Goal: Task Accomplishment & Management: Manage account settings

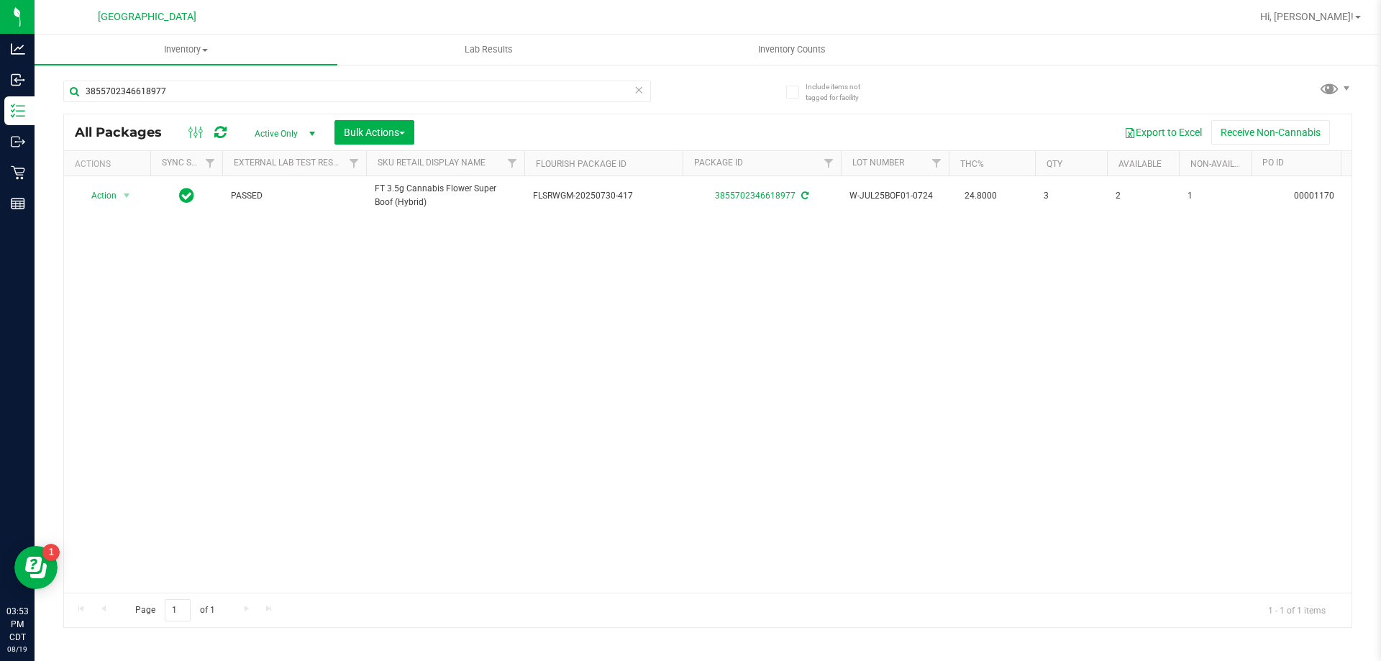
click at [640, 91] on icon at bounding box center [639, 89] width 10 height 17
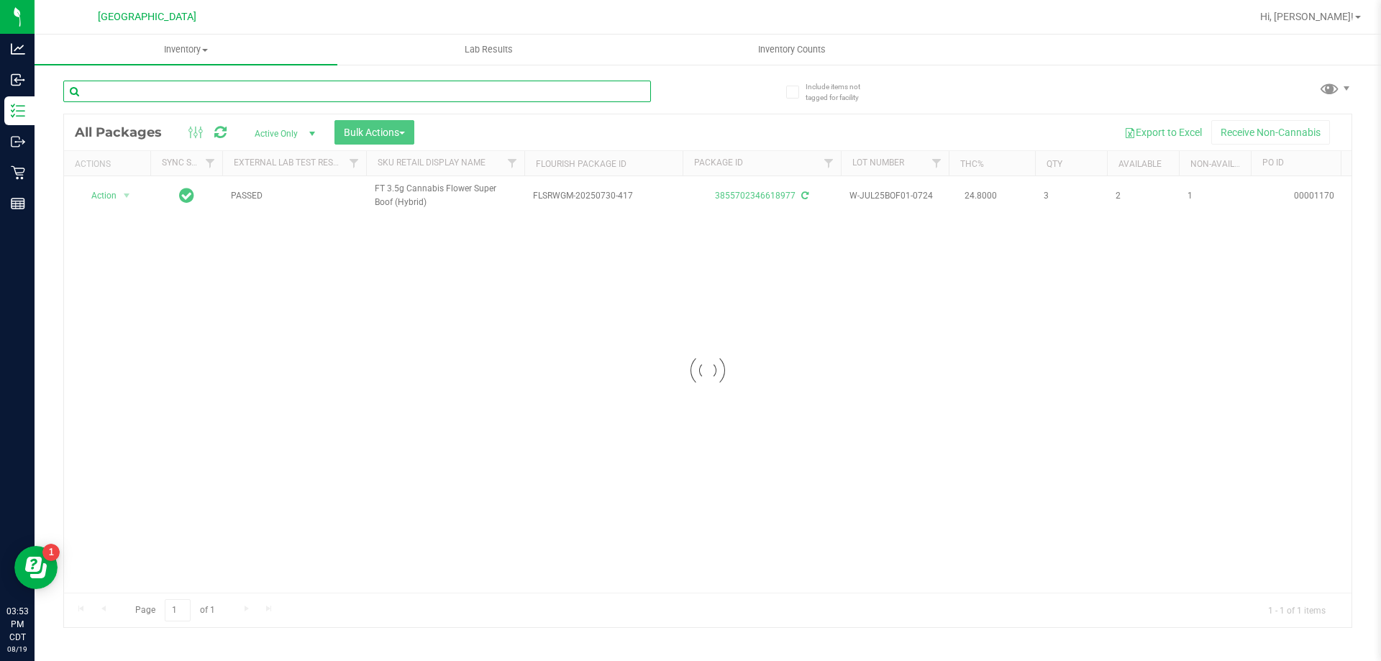
click at [613, 91] on input "text" at bounding box center [357, 92] width 588 height 22
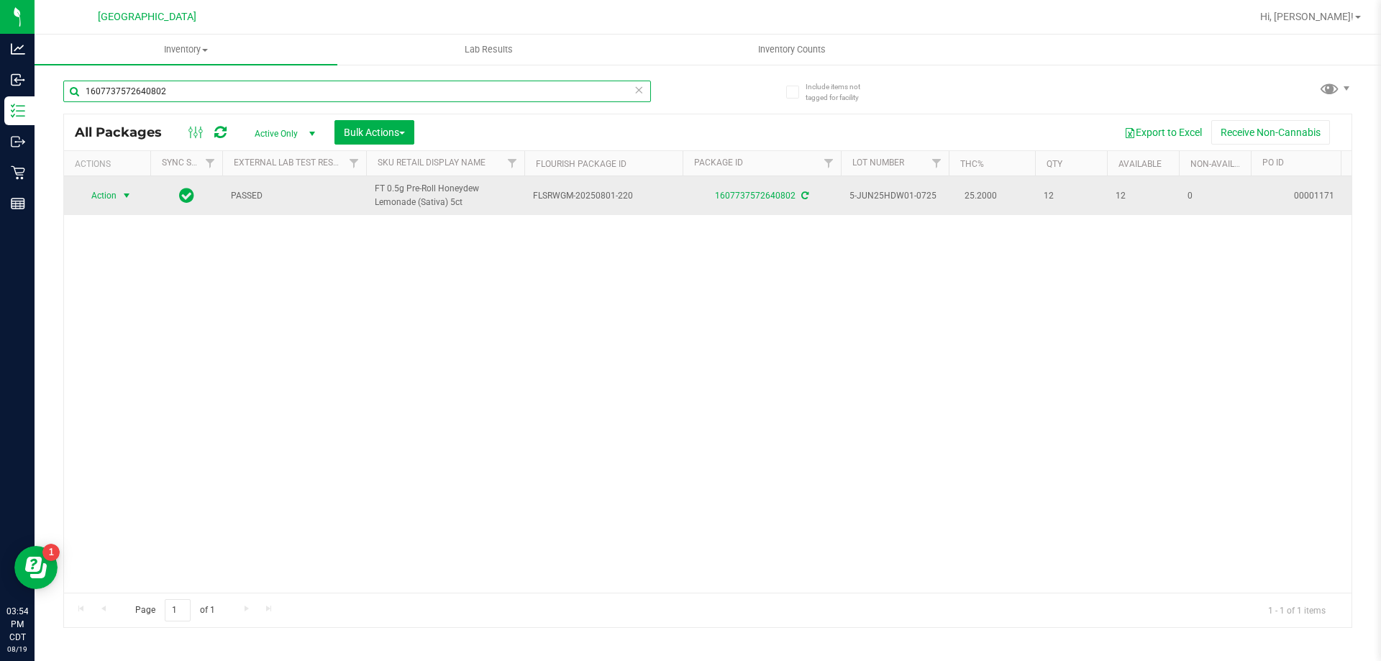
type input "1607737572640802"
click at [111, 200] on span "Action" at bounding box center [97, 196] width 39 height 20
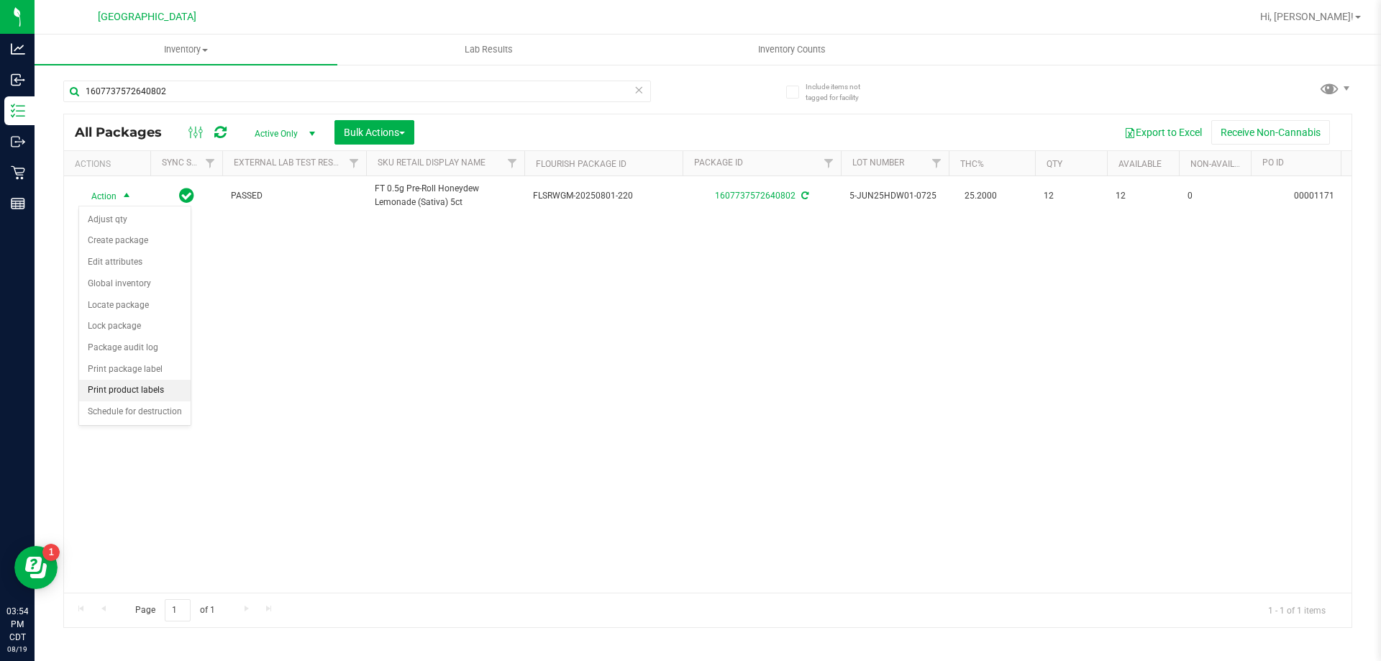
click at [125, 396] on li "Print product labels" at bounding box center [135, 391] width 112 height 22
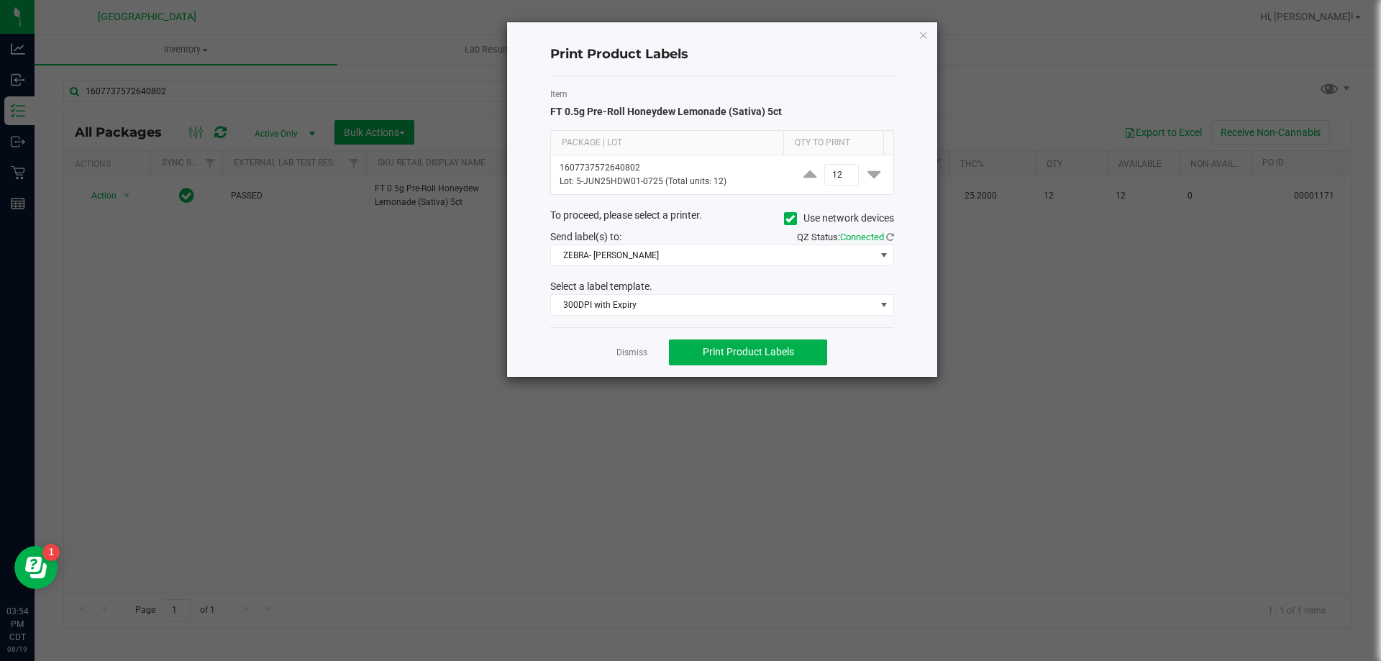
drag, startPoint x: 632, startPoint y: 351, endPoint x: 132, endPoint y: 276, distance: 506.5
click at [631, 350] on link "Dismiss" at bounding box center [632, 353] width 31 height 12
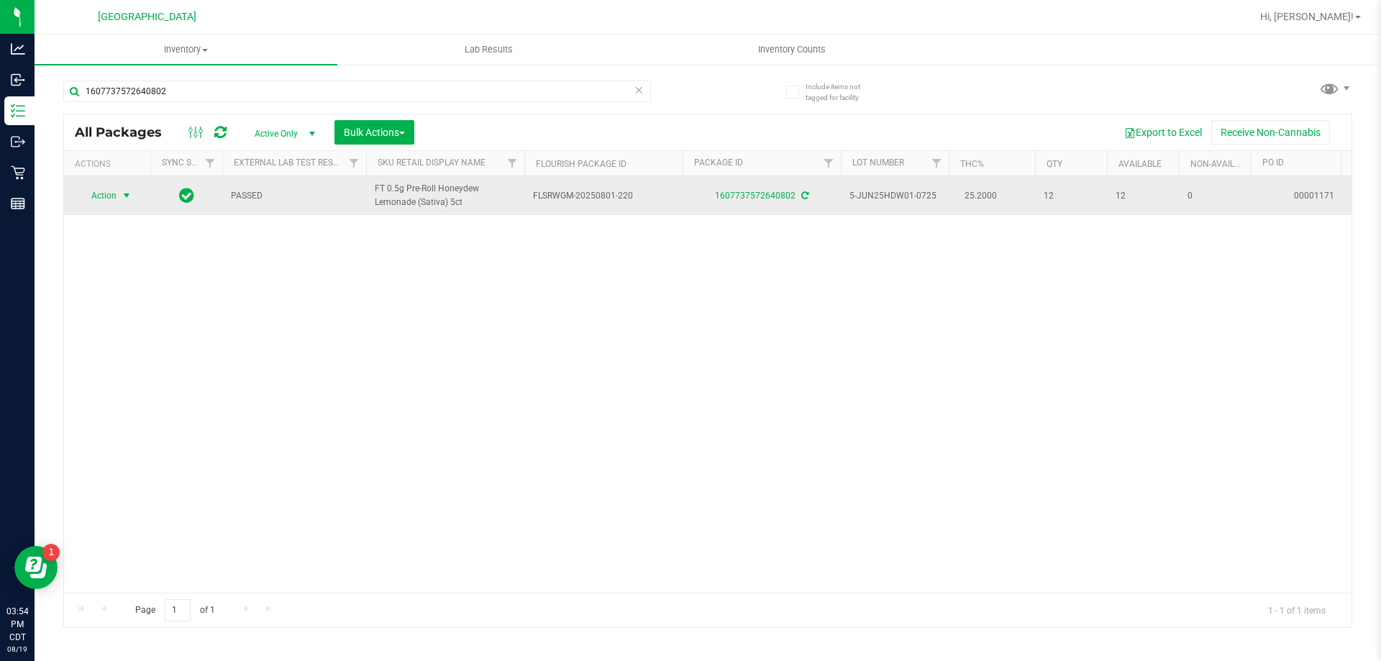
click at [96, 206] on span "Action" at bounding box center [97, 196] width 39 height 20
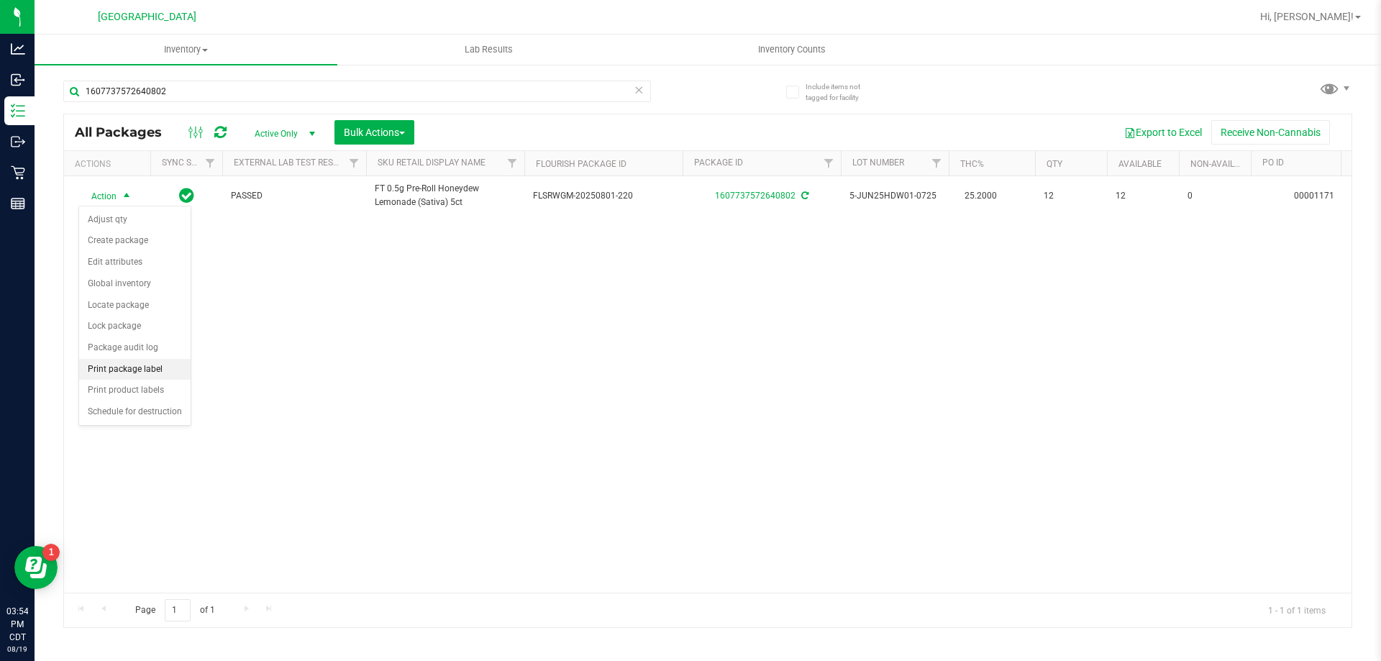
drag, startPoint x: 122, startPoint y: 371, endPoint x: 188, endPoint y: 353, distance: 68.6
click at [125, 371] on li "Print package label" at bounding box center [135, 370] width 112 height 22
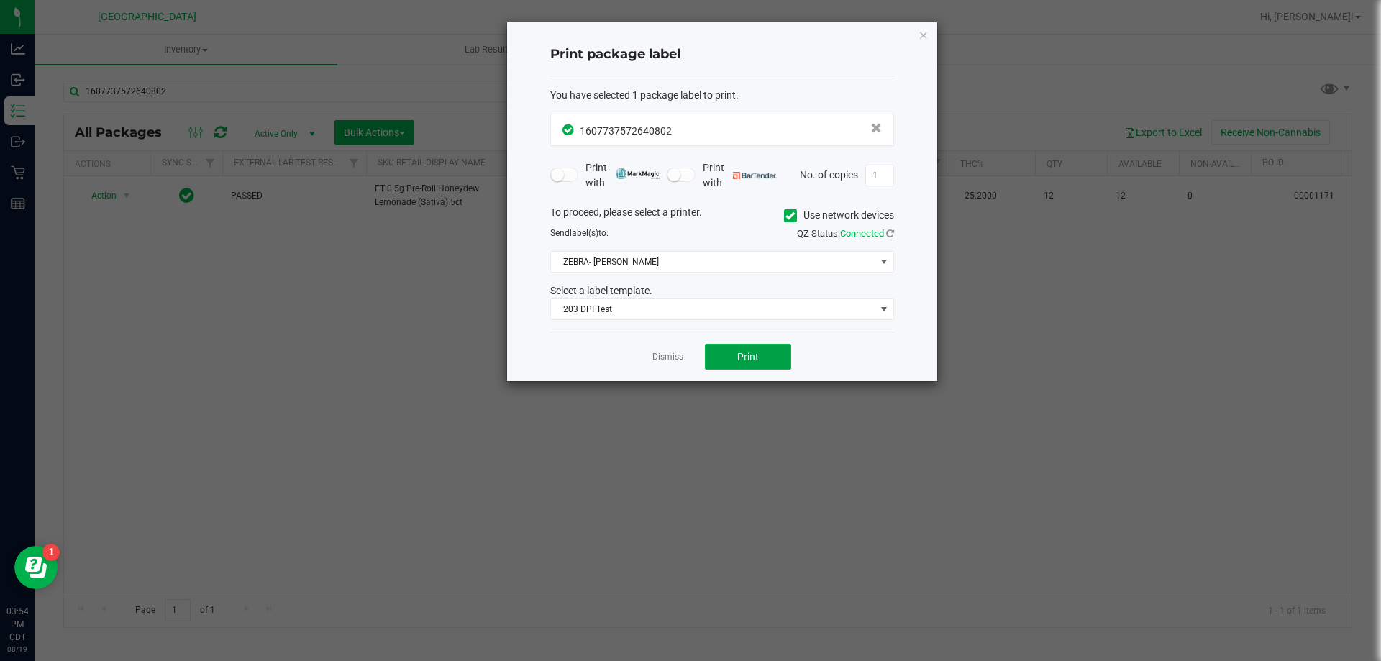
click at [739, 361] on span "Print" at bounding box center [749, 357] width 22 height 12
click at [670, 360] on link "Dismiss" at bounding box center [668, 357] width 31 height 12
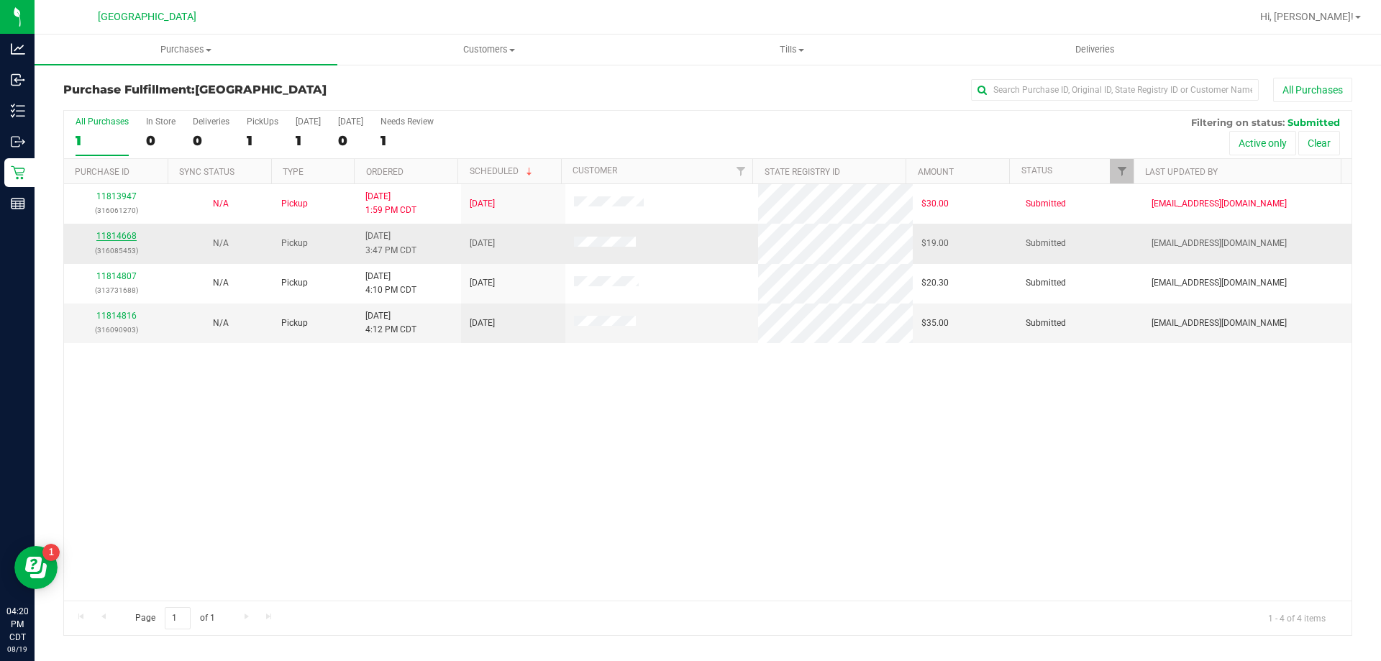
click at [126, 234] on link "11814668" at bounding box center [116, 236] width 40 height 10
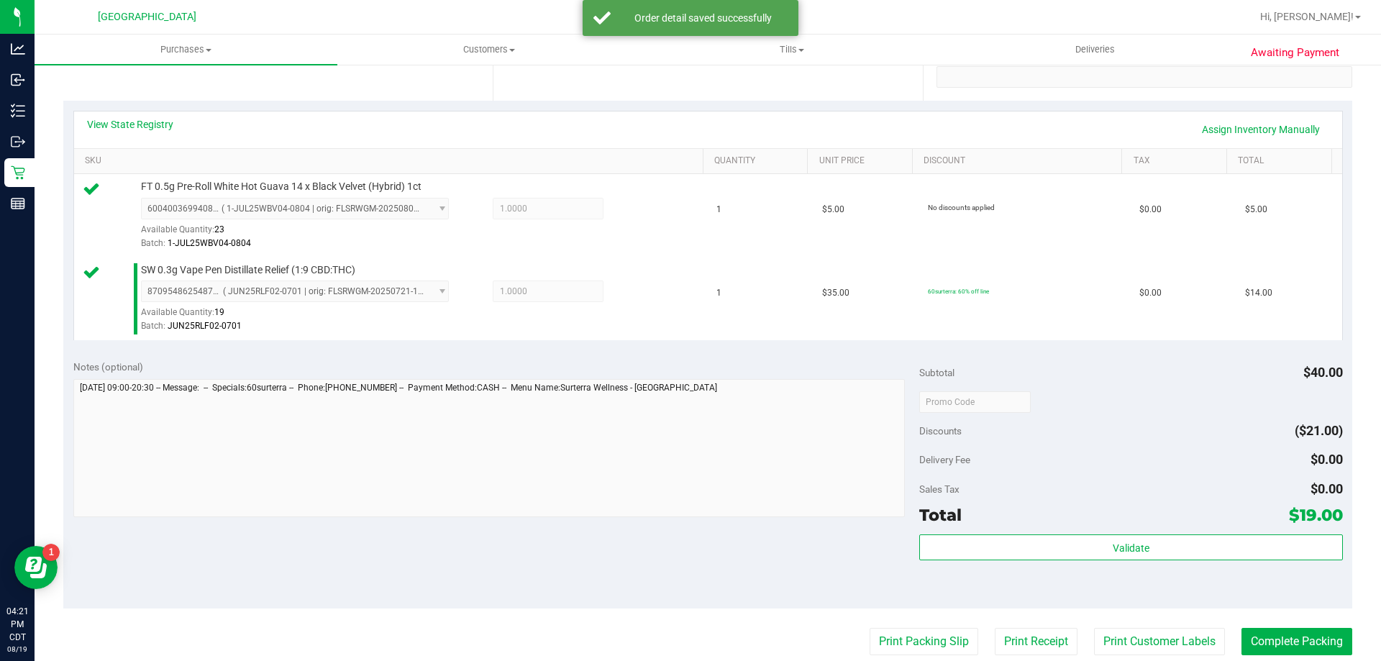
scroll to position [288, 0]
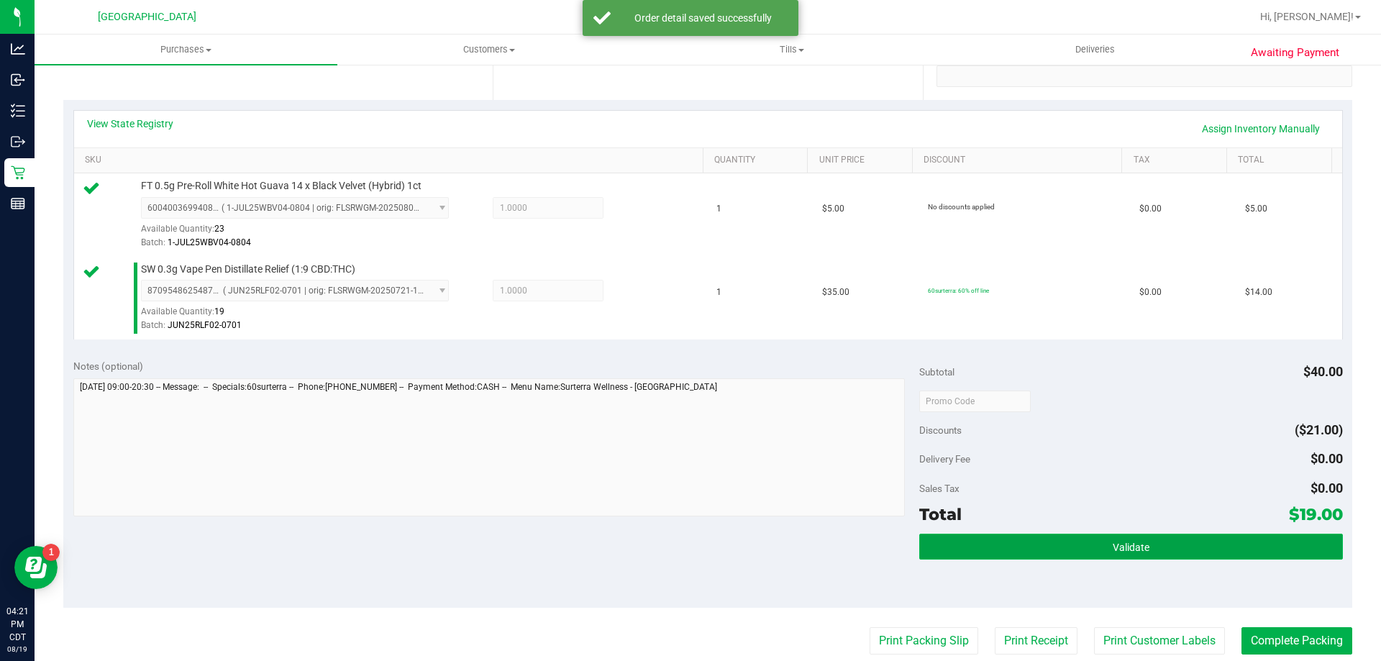
click at [1121, 549] on span "Validate" at bounding box center [1131, 548] width 37 height 12
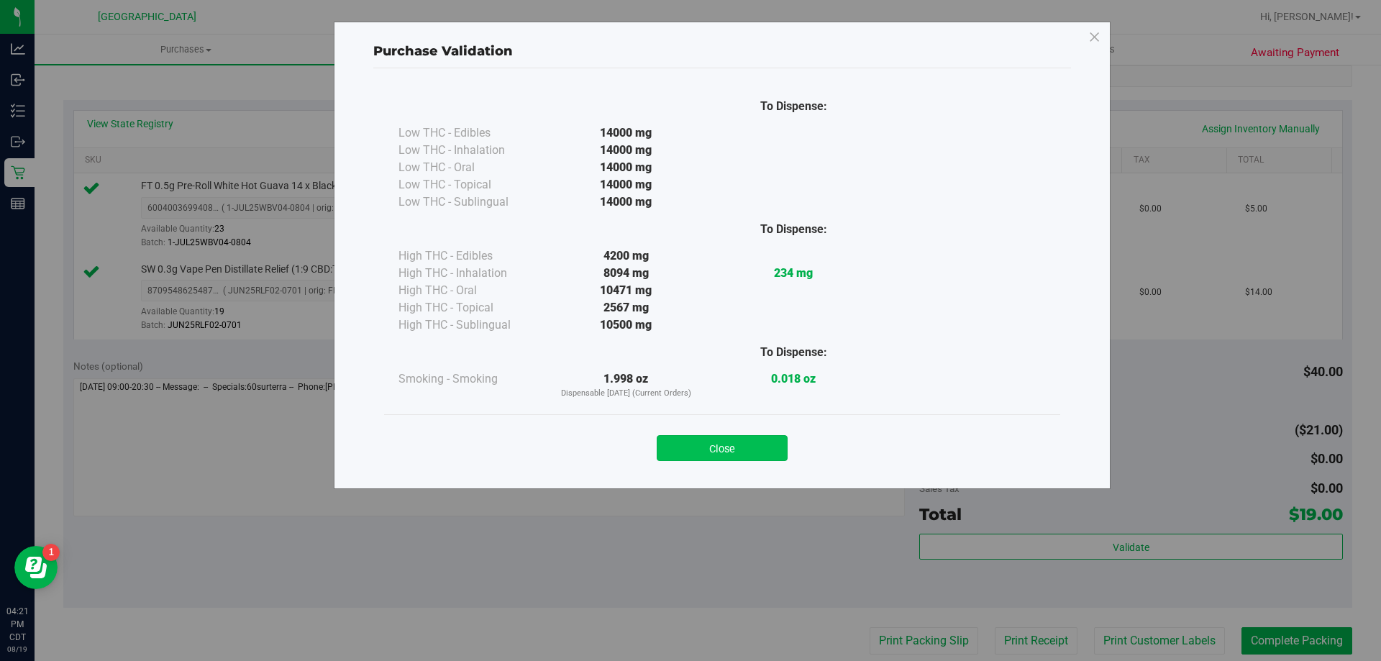
click at [700, 437] on div "Close" at bounding box center [722, 444] width 655 height 36
click at [700, 435] on button "Close" at bounding box center [722, 448] width 131 height 26
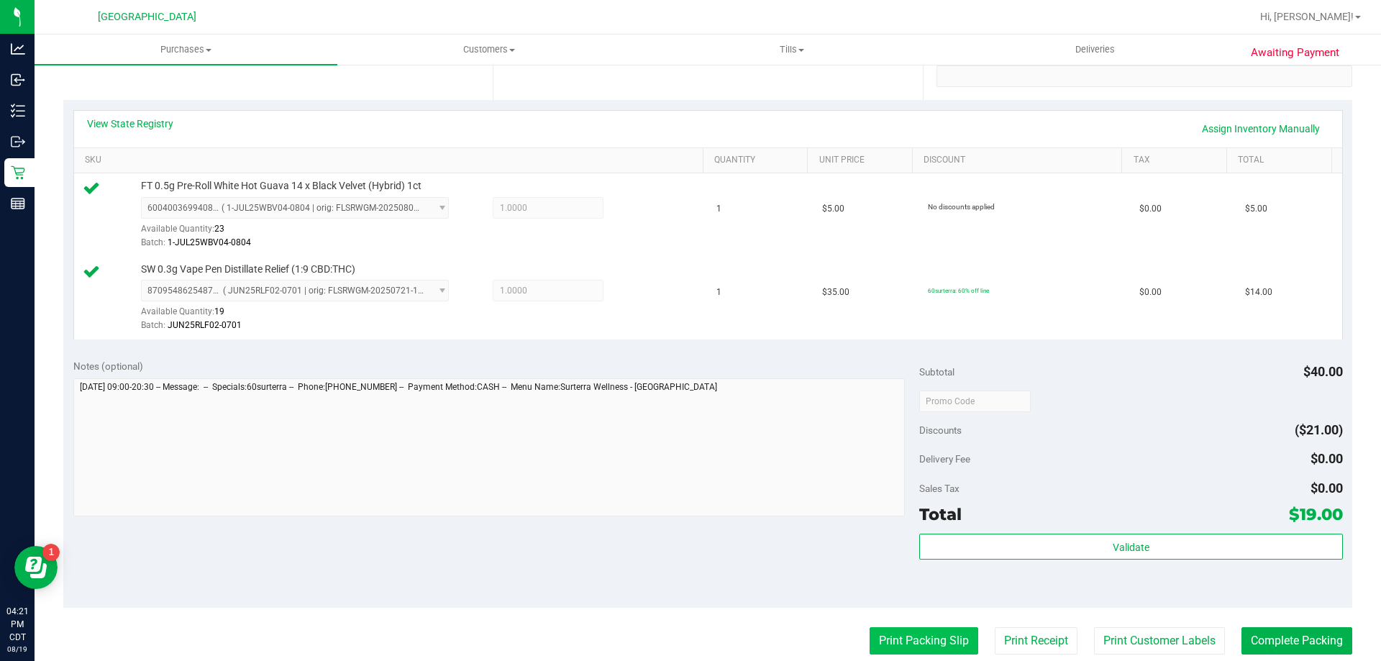
click at [892, 638] on button "Print Packing Slip" at bounding box center [924, 640] width 109 height 27
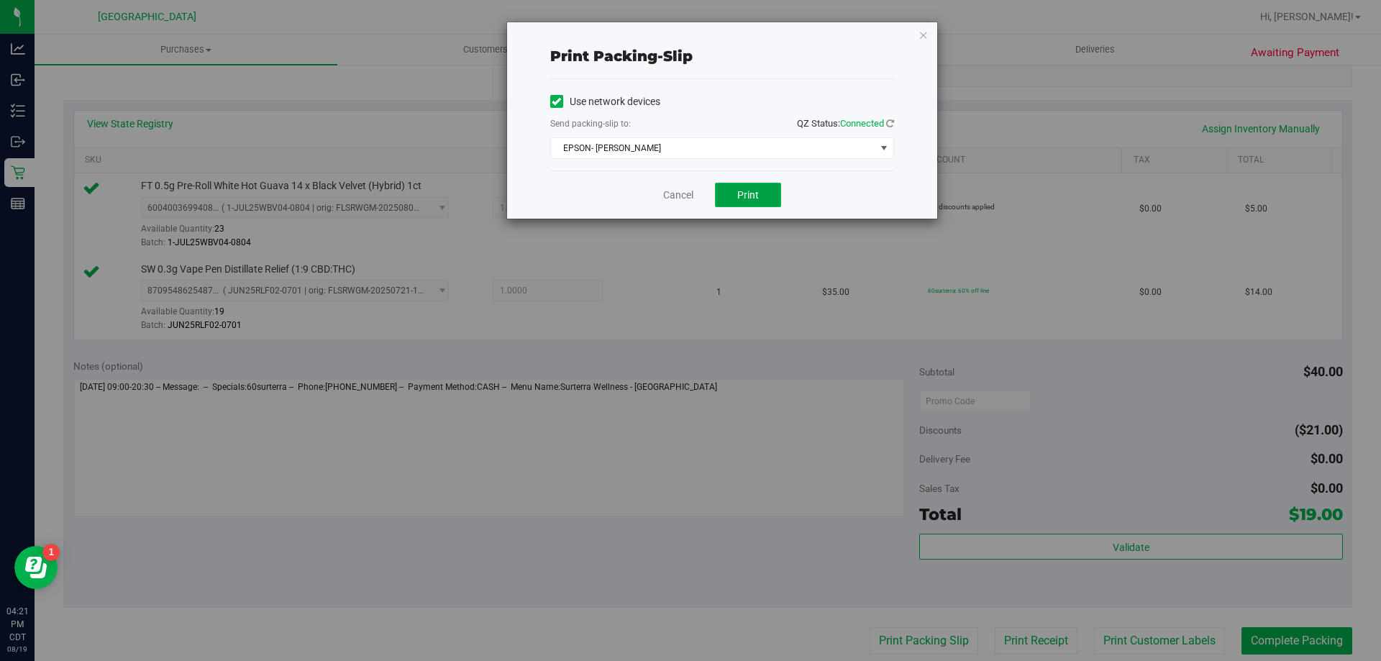
click at [735, 194] on button "Print" at bounding box center [748, 195] width 66 height 24
click at [681, 189] on link "Cancel" at bounding box center [678, 195] width 30 height 15
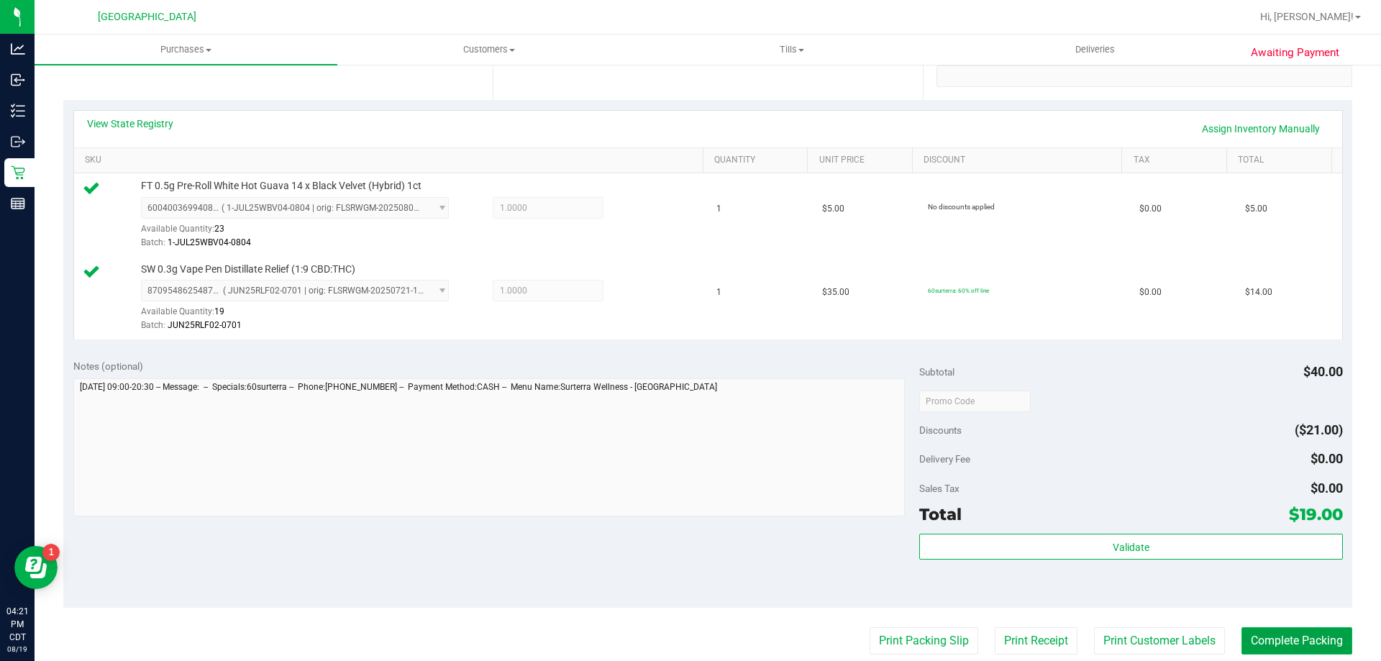
click at [1283, 652] on button "Complete Packing" at bounding box center [1297, 640] width 111 height 27
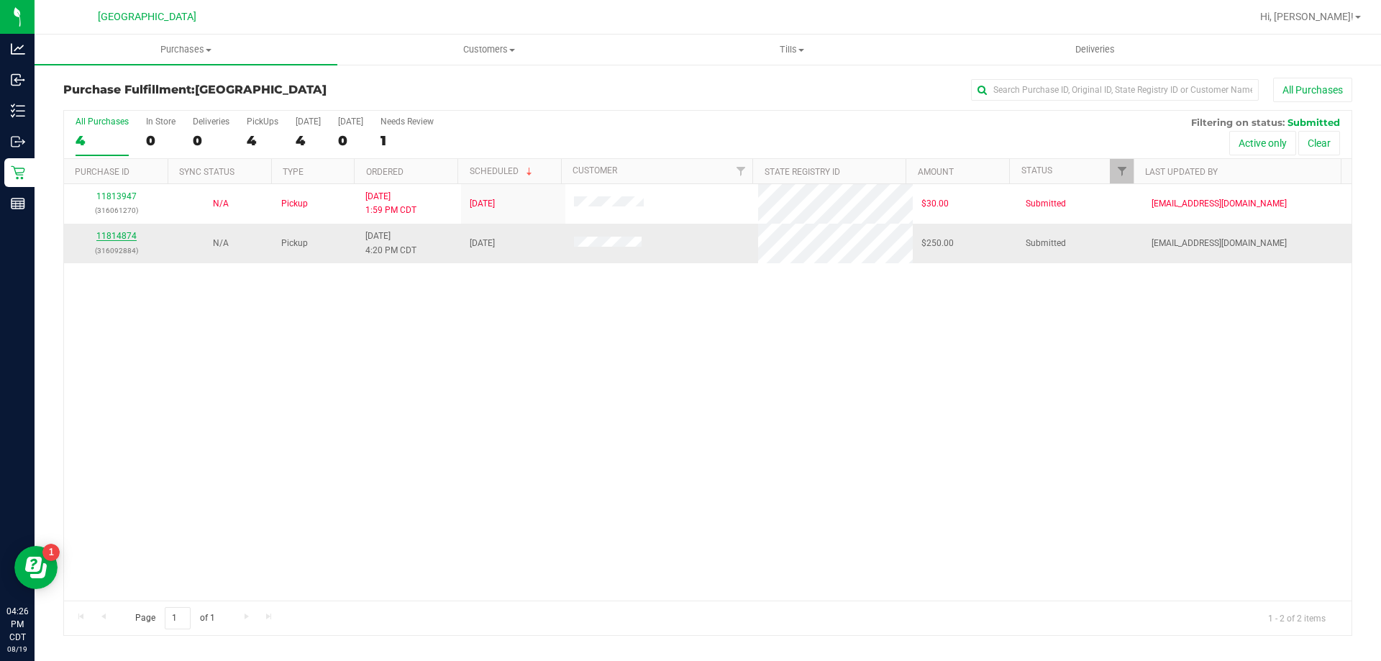
click at [106, 236] on link "11814874" at bounding box center [116, 236] width 40 height 10
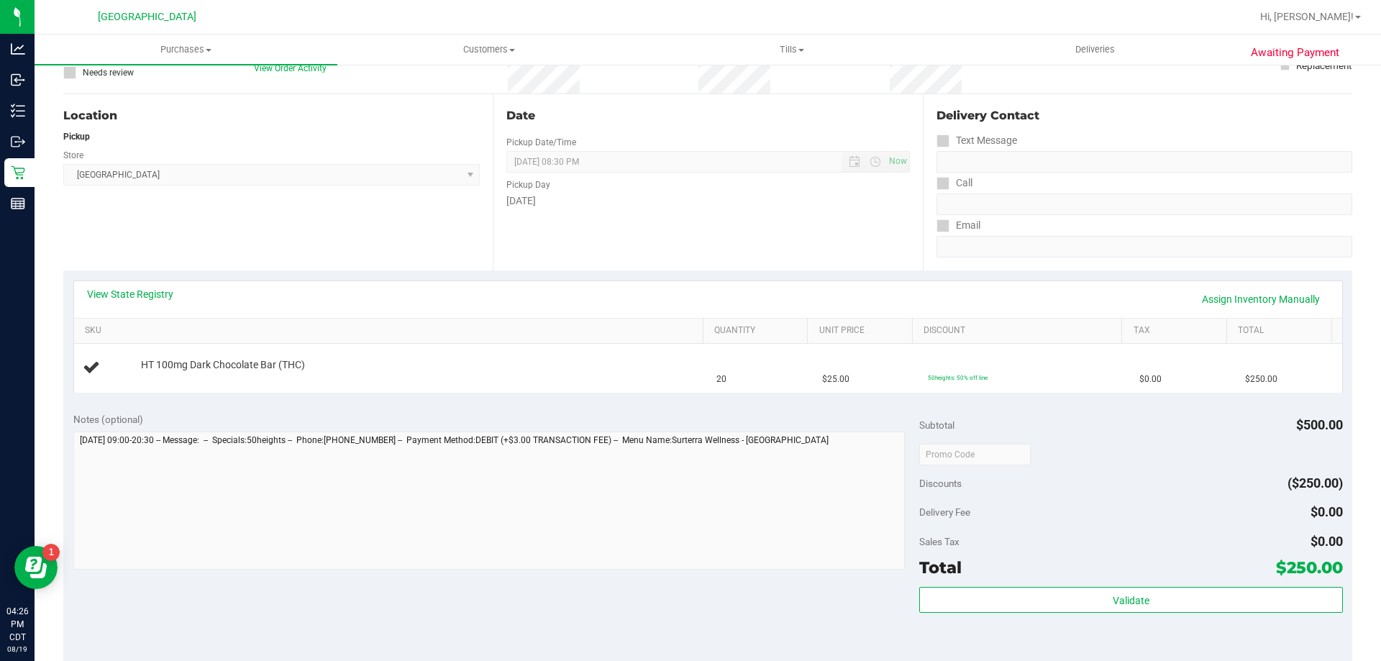
scroll to position [144, 0]
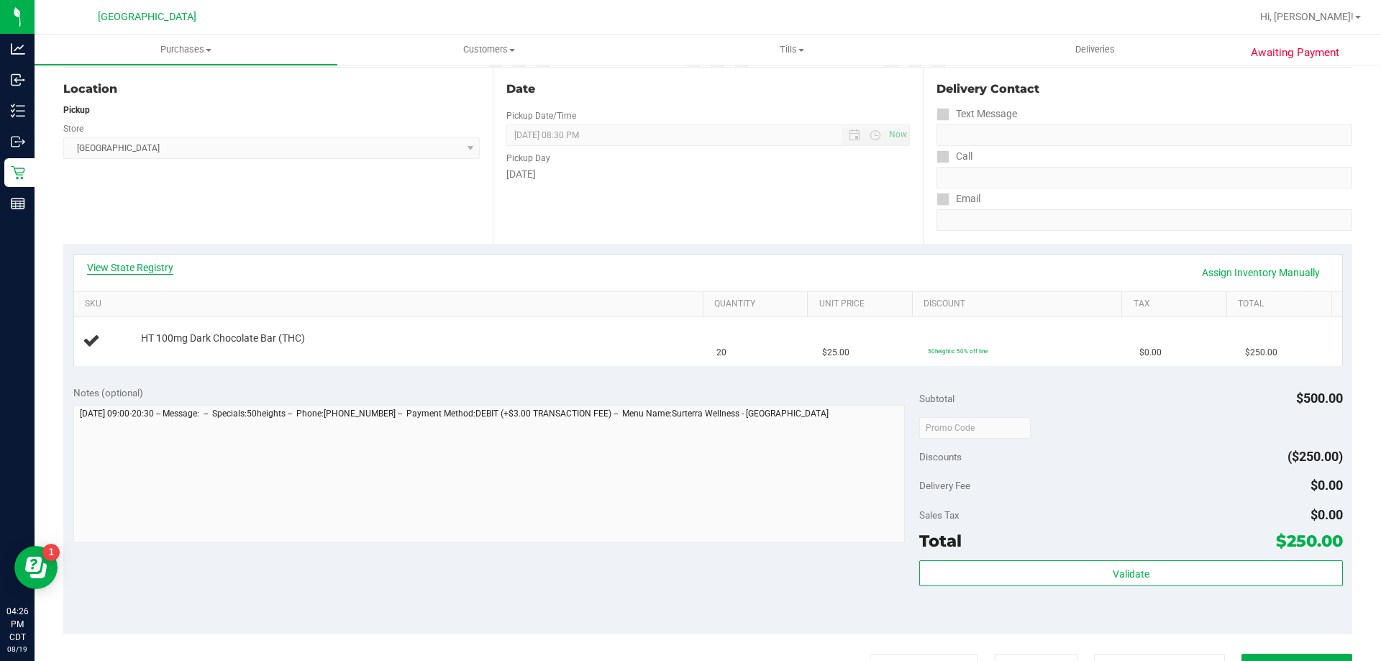
click at [162, 270] on link "View State Registry" at bounding box center [130, 267] width 86 height 14
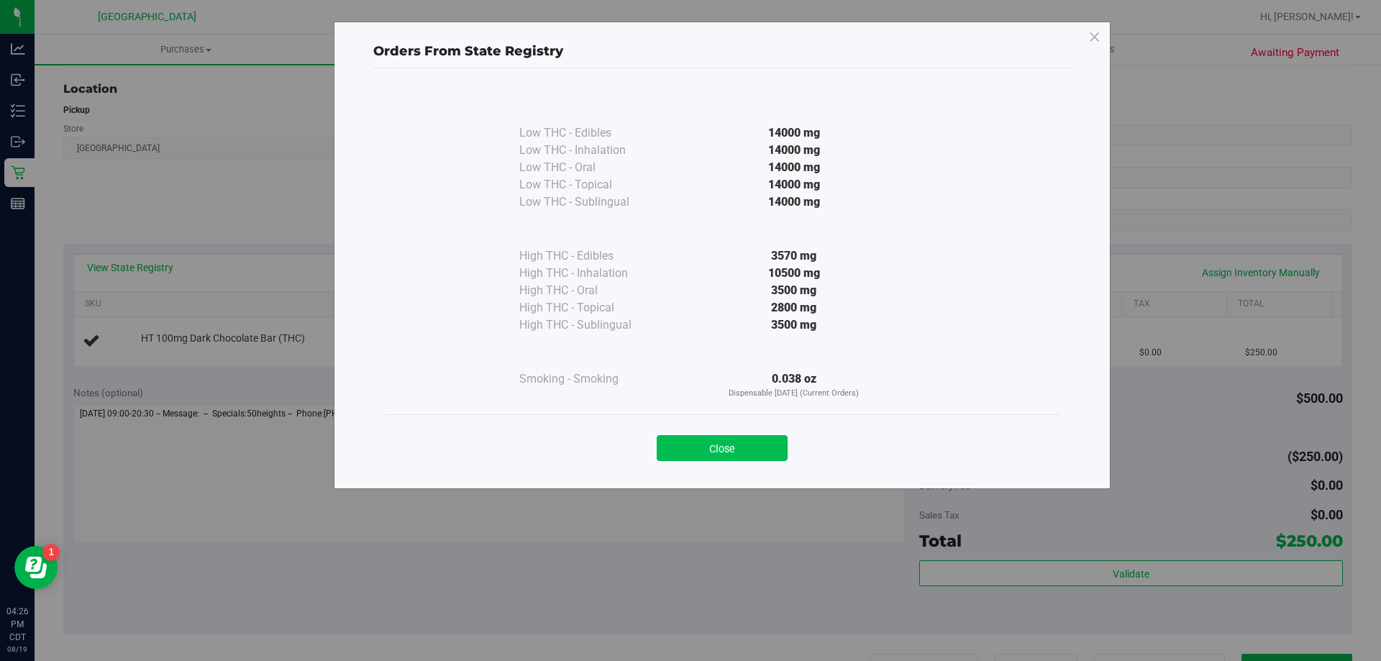
click at [717, 448] on button "Close" at bounding box center [722, 448] width 131 height 26
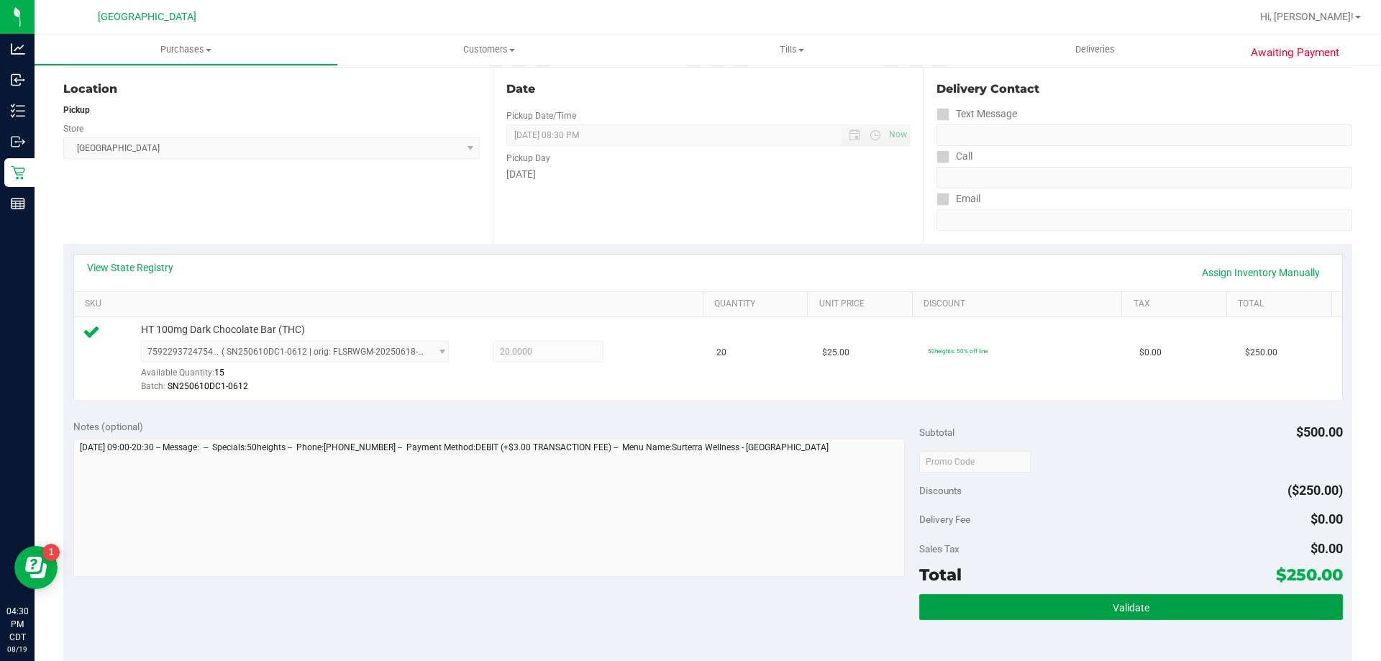
click at [1204, 605] on button "Validate" at bounding box center [1131, 607] width 423 height 26
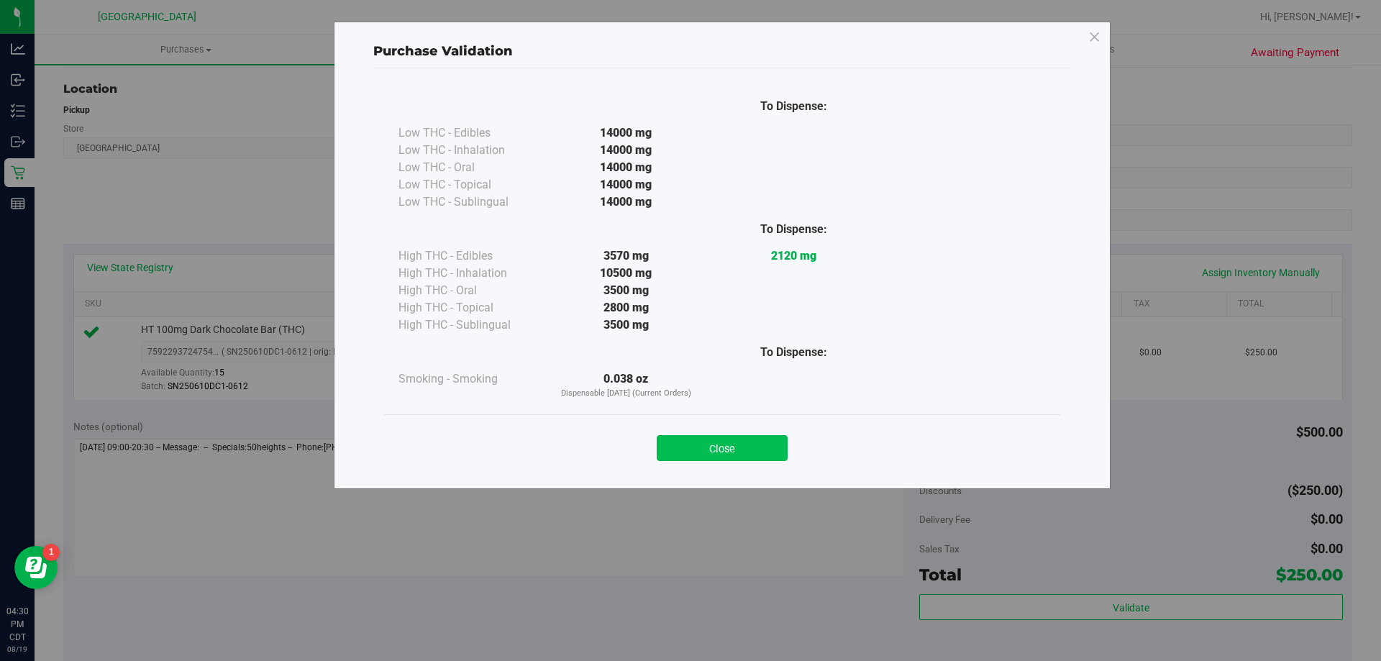
click at [731, 448] on button "Close" at bounding box center [722, 448] width 131 height 26
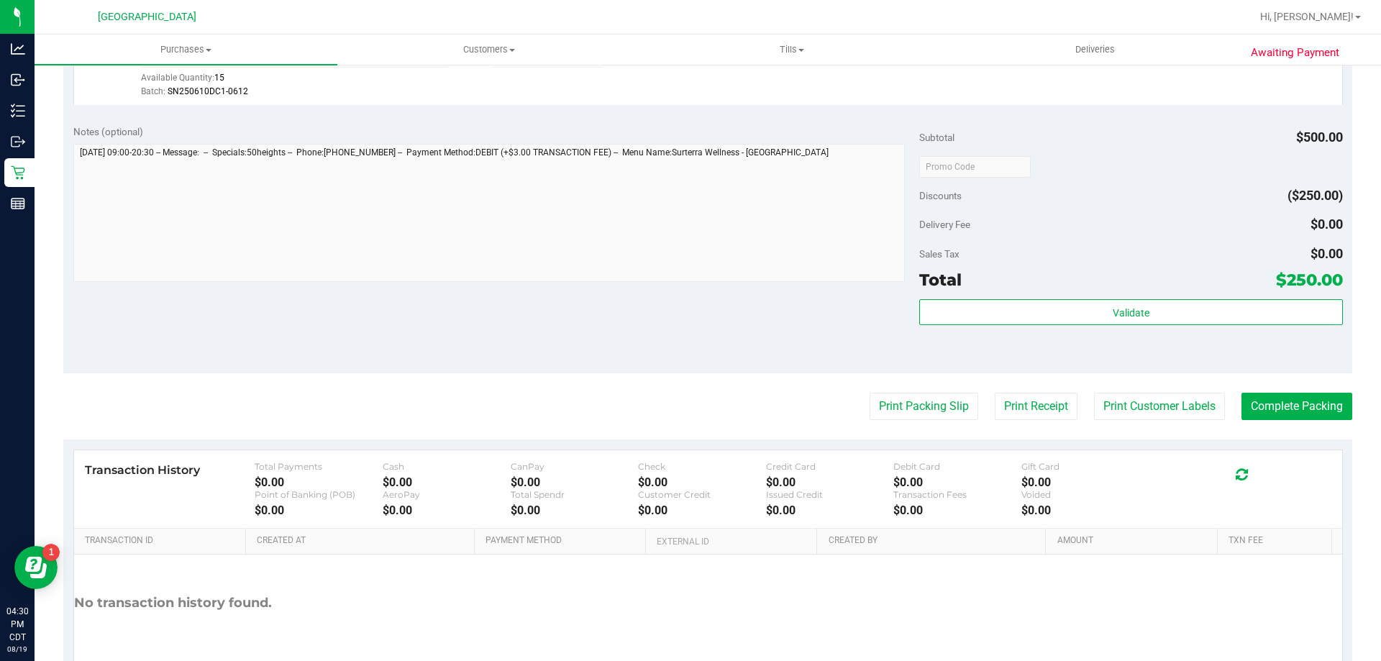
scroll to position [515, 0]
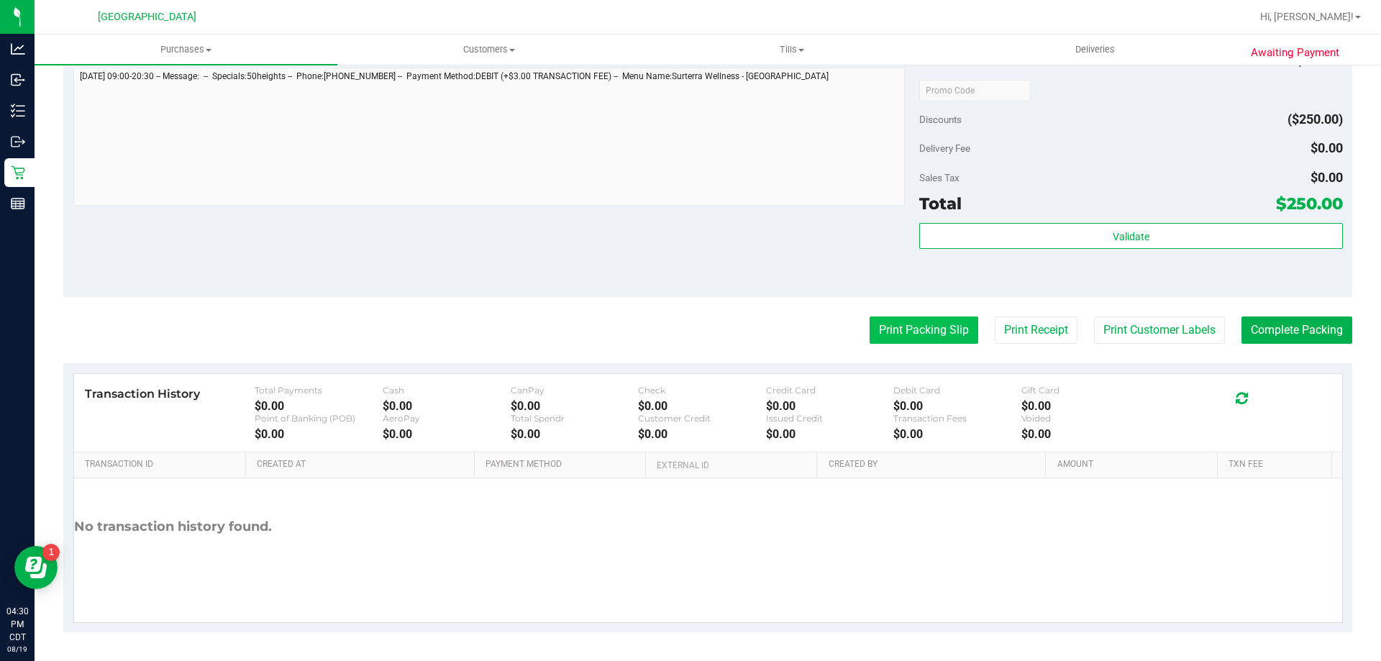
click at [927, 327] on button "Print Packing Slip" at bounding box center [924, 330] width 109 height 27
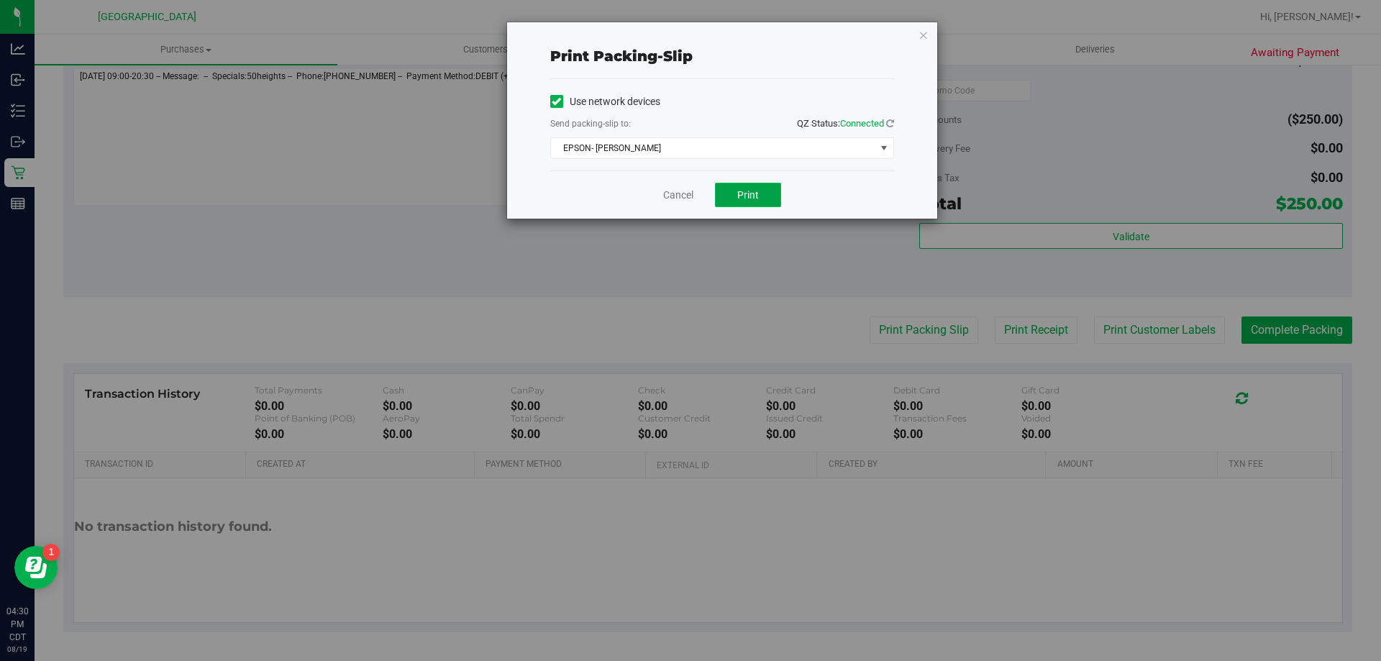
click at [772, 201] on button "Print" at bounding box center [748, 195] width 66 height 24
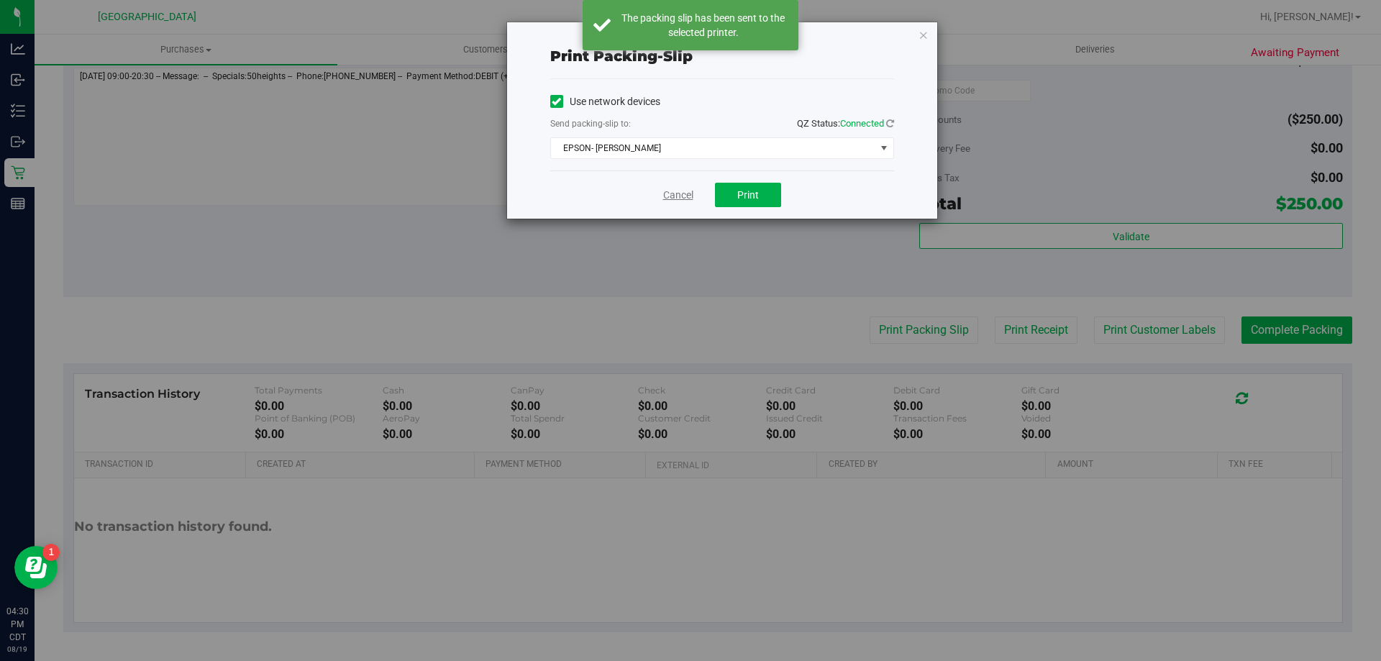
click at [682, 190] on link "Cancel" at bounding box center [678, 195] width 30 height 15
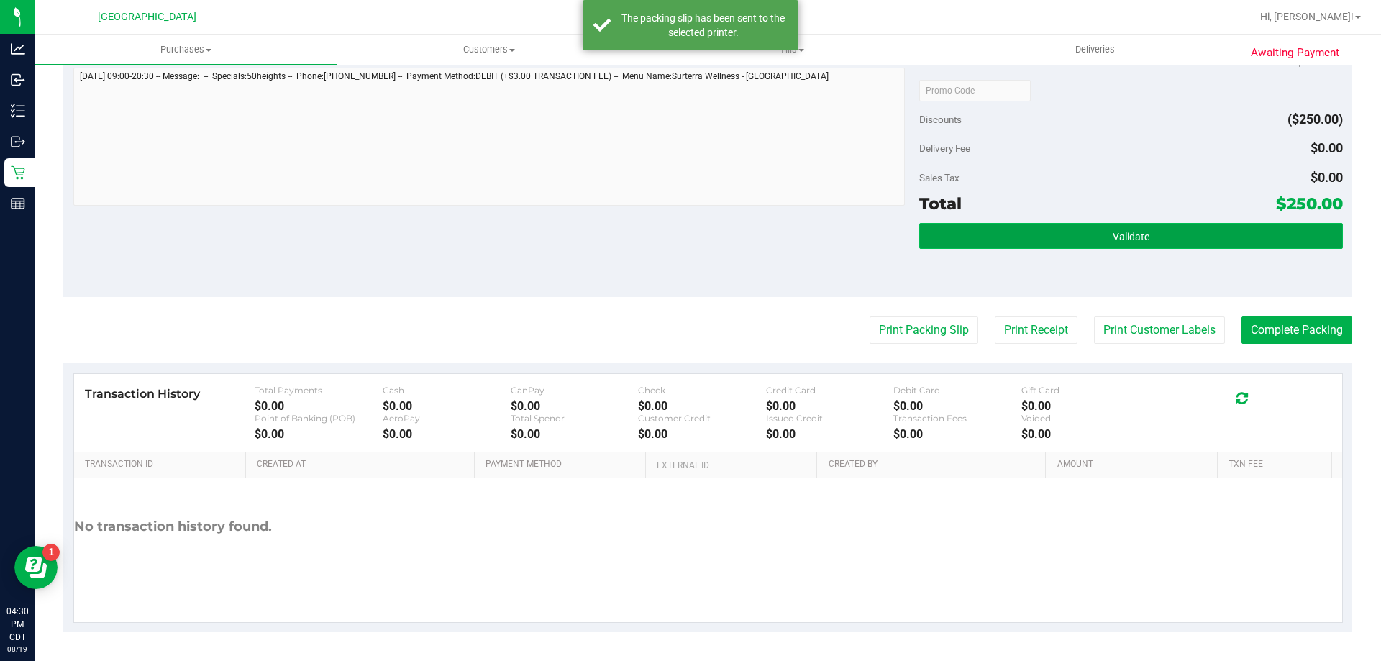
click at [1046, 245] on button "Validate" at bounding box center [1131, 236] width 423 height 26
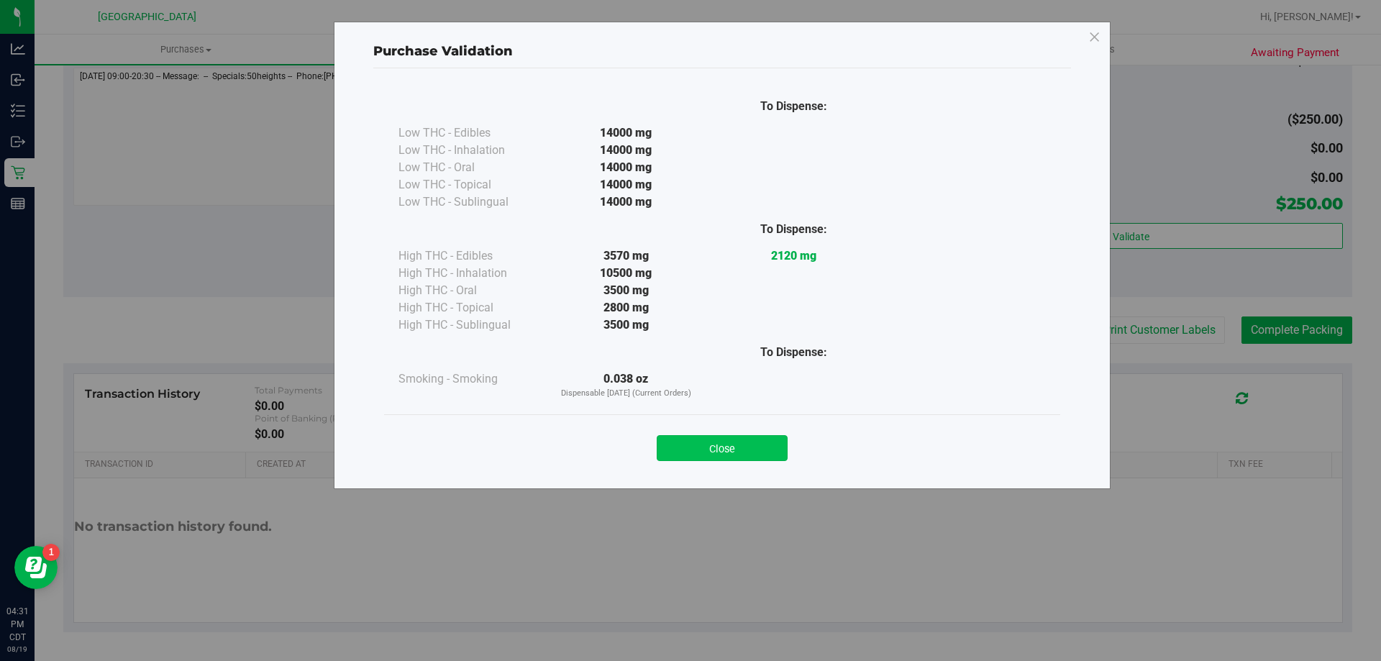
click at [745, 450] on button "Close" at bounding box center [722, 448] width 131 height 26
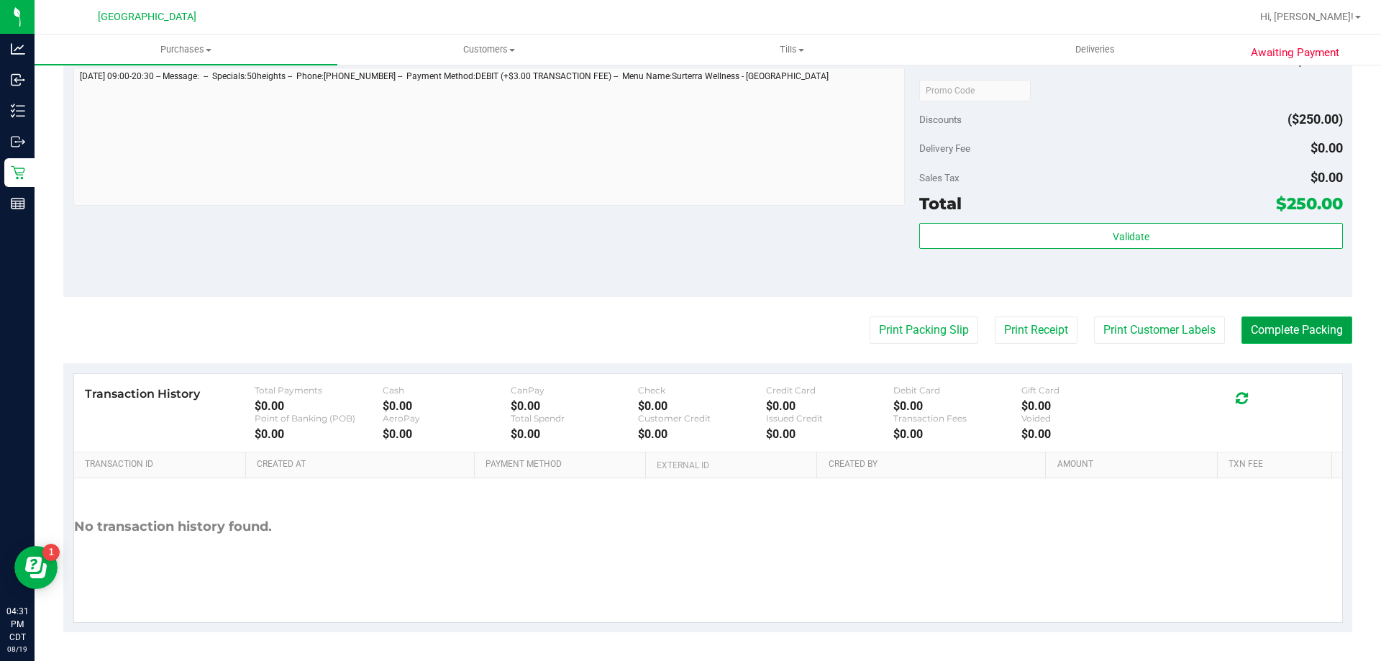
click at [1276, 335] on button "Complete Packing" at bounding box center [1297, 330] width 111 height 27
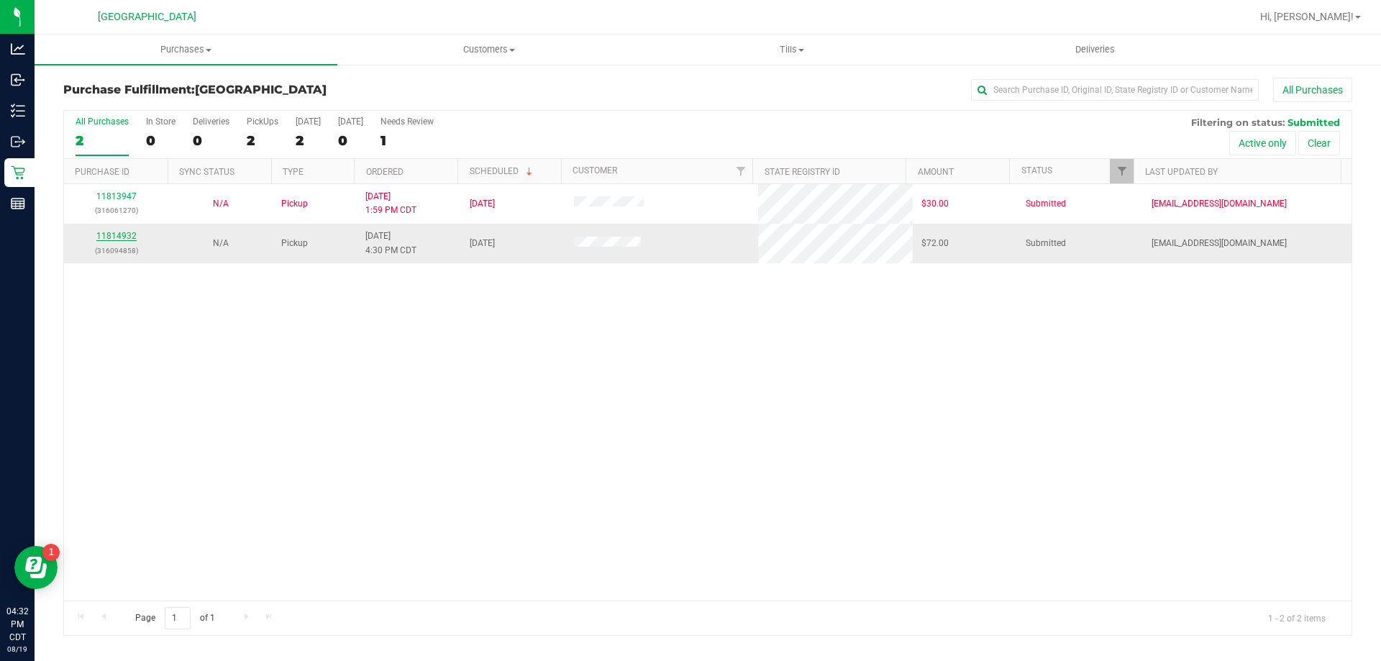
click at [119, 232] on link "11814932" at bounding box center [116, 236] width 40 height 10
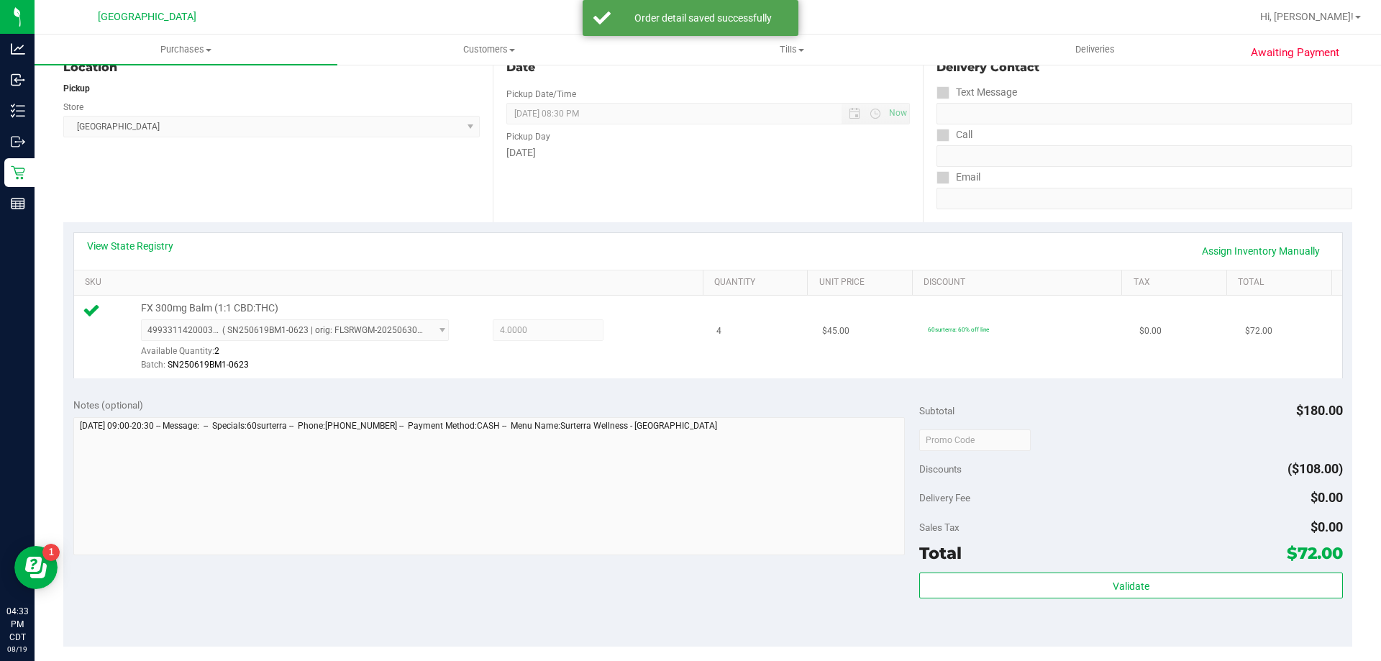
scroll to position [216, 0]
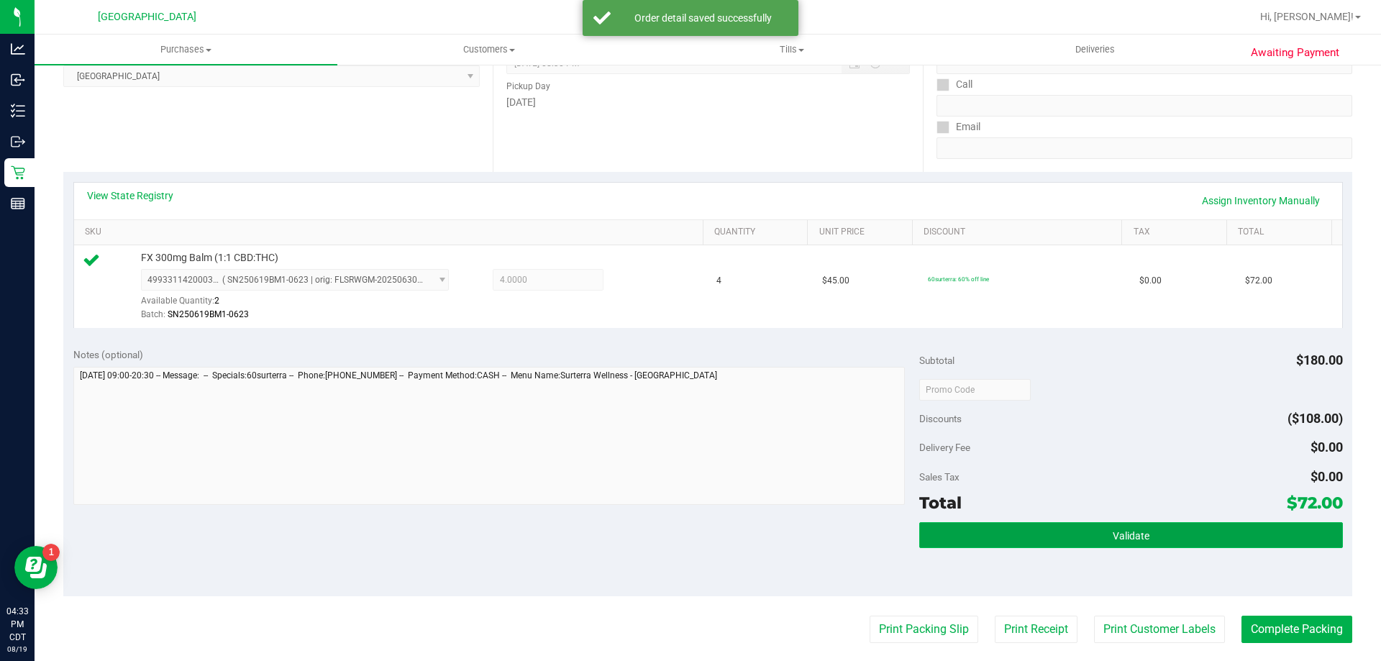
click at [1079, 545] on button "Validate" at bounding box center [1131, 535] width 423 height 26
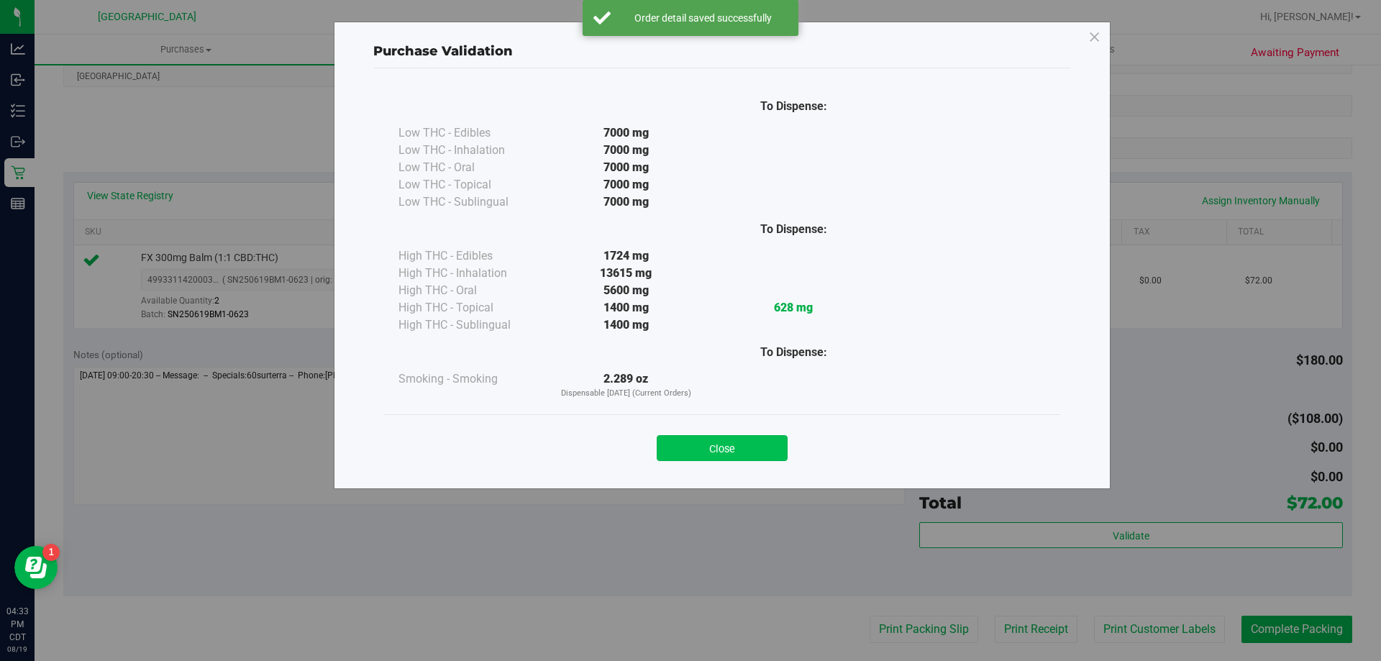
click at [698, 446] on button "Close" at bounding box center [722, 448] width 131 height 26
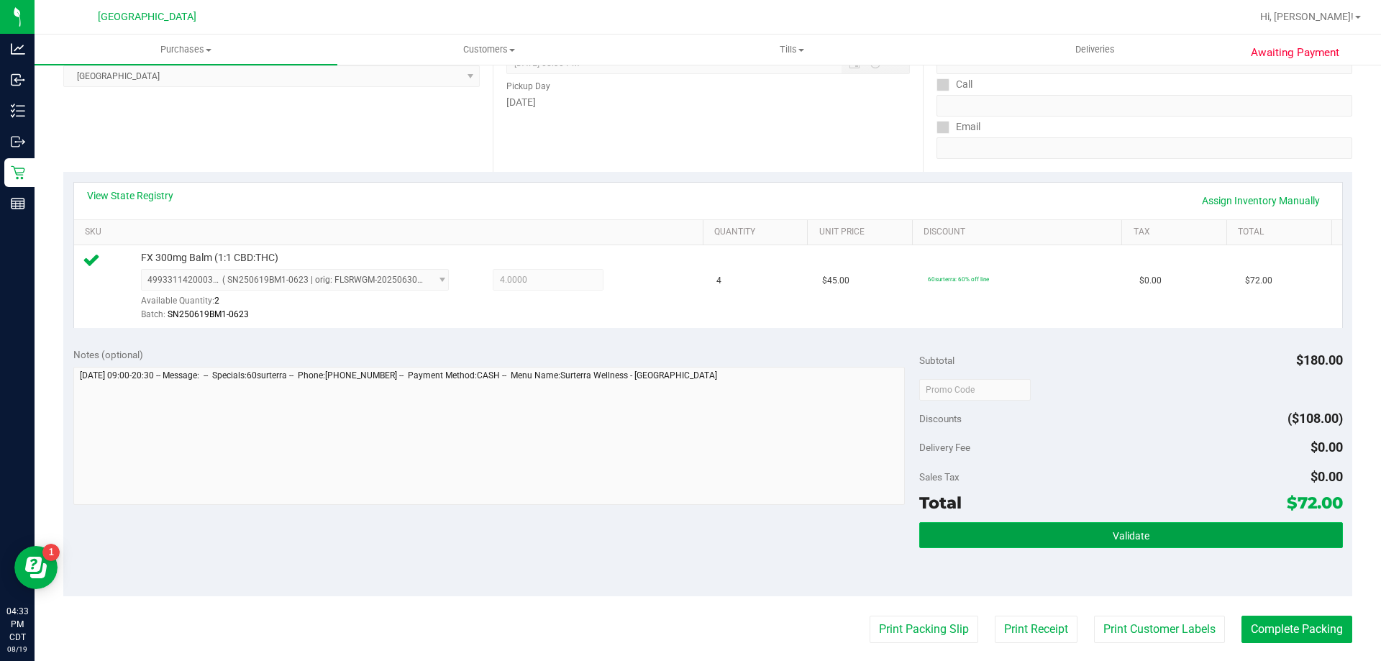
click at [1066, 527] on button "Validate" at bounding box center [1131, 535] width 423 height 26
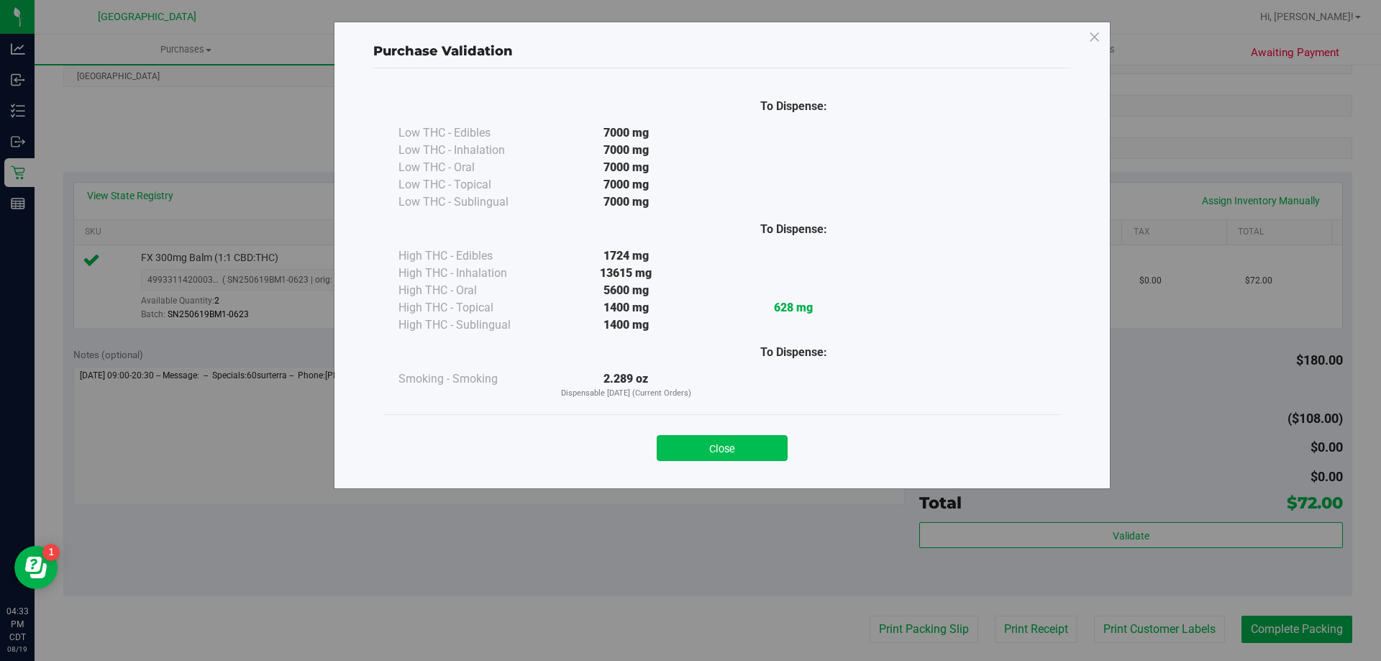
click at [743, 440] on button "Close" at bounding box center [722, 448] width 131 height 26
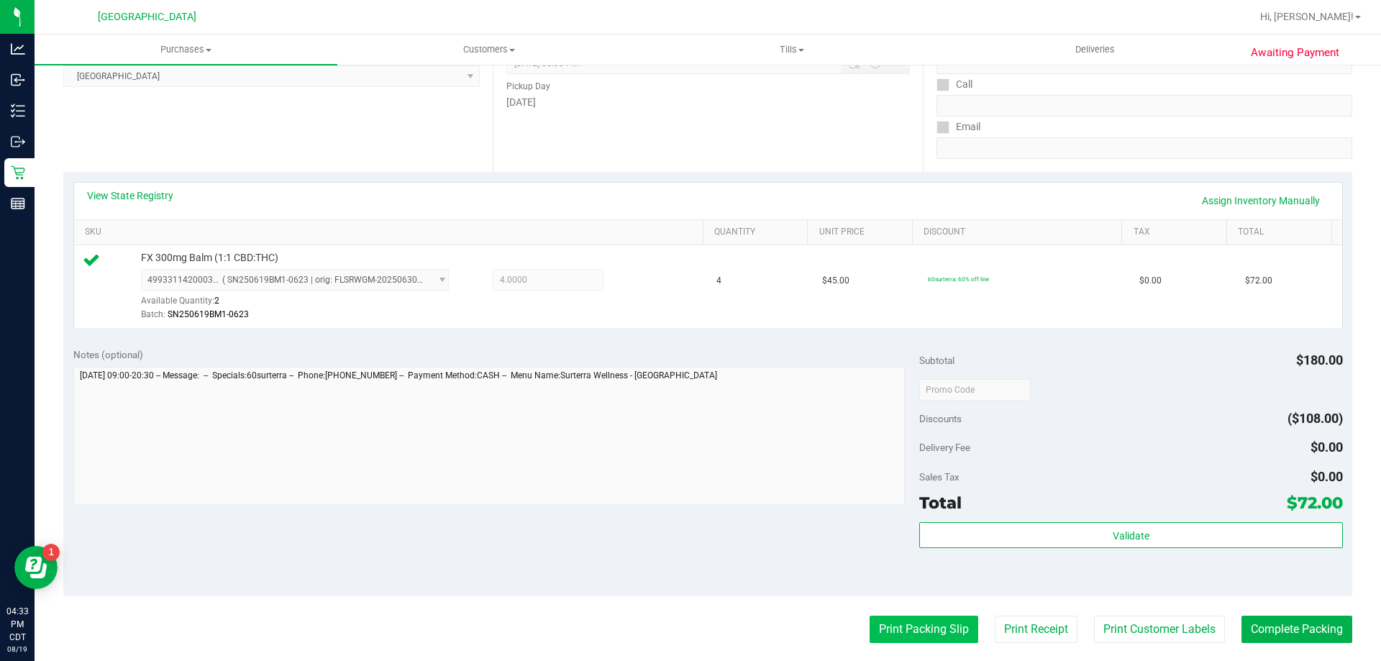
click at [917, 627] on button "Print Packing Slip" at bounding box center [924, 629] width 109 height 27
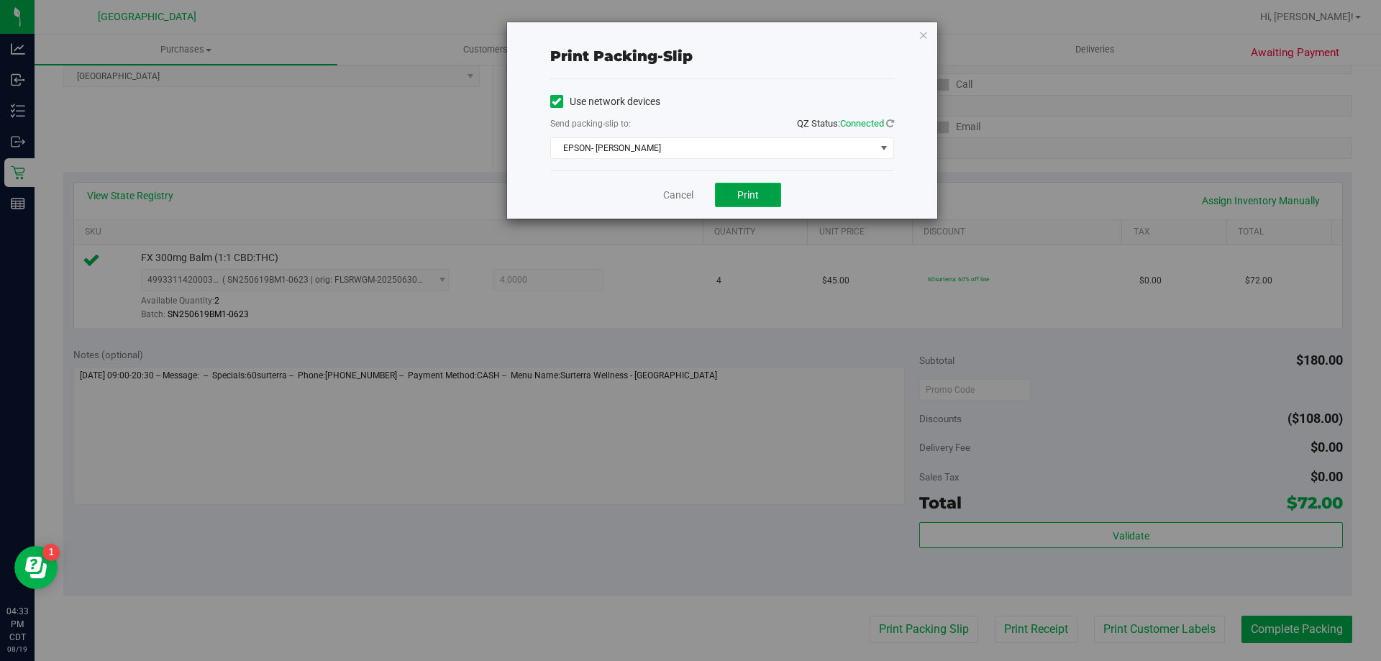
click at [767, 202] on button "Print" at bounding box center [748, 195] width 66 height 24
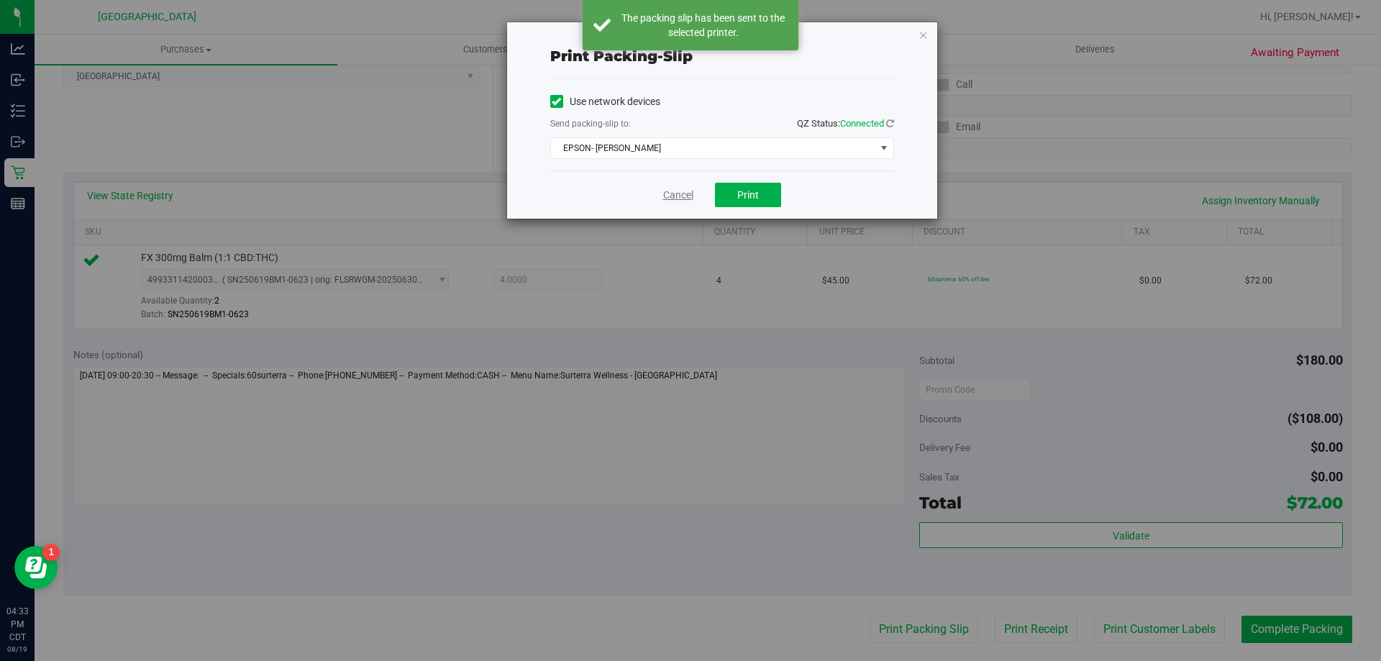
click at [669, 194] on link "Cancel" at bounding box center [678, 195] width 30 height 15
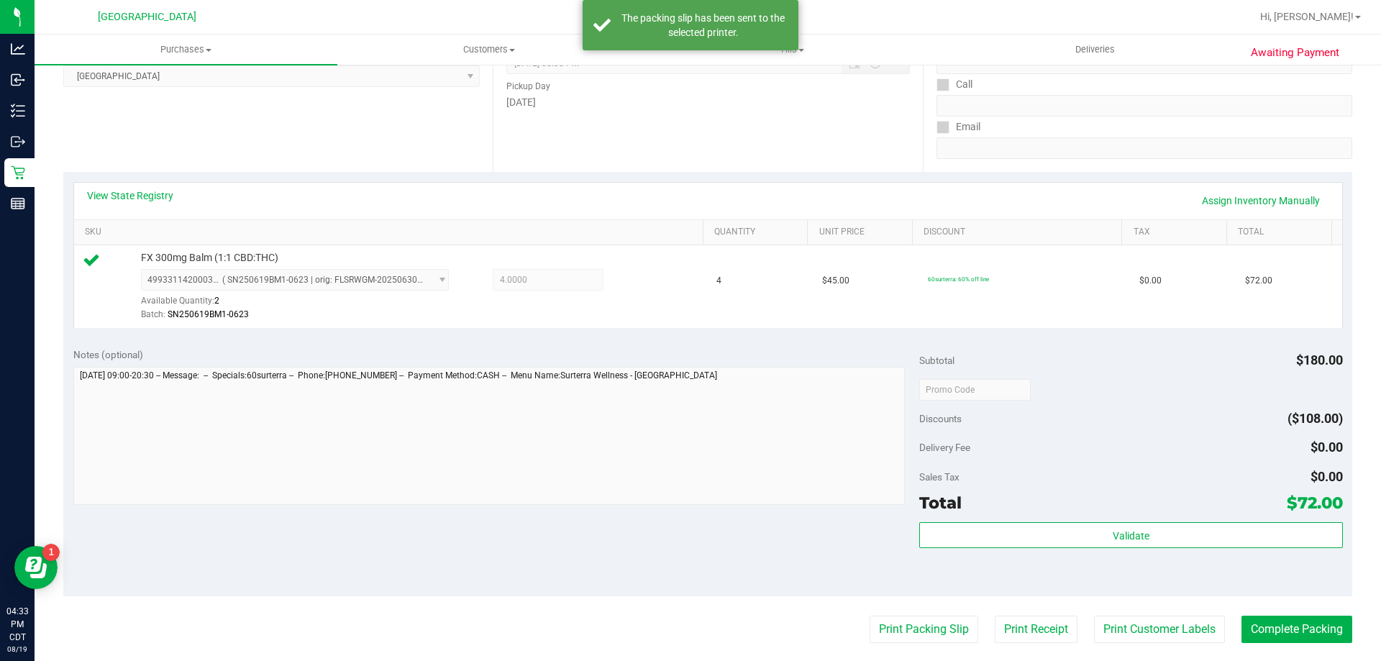
click at [1315, 613] on purchase-details "Back Edit Purchase Cancel Purchase View Profile # 11814932 BioTrack ID: - Submi…" at bounding box center [707, 397] width 1289 height 1070
click at [1311, 622] on button "Complete Packing" at bounding box center [1297, 629] width 111 height 27
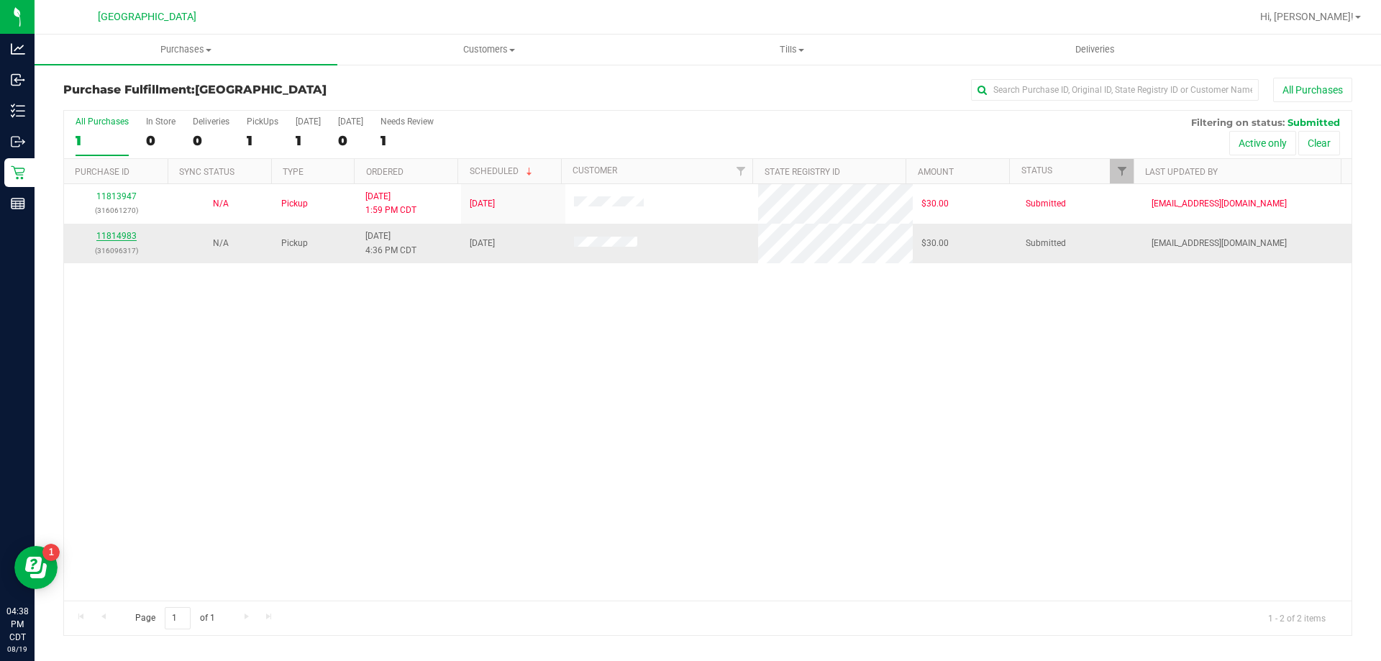
click at [124, 234] on link "11814983" at bounding box center [116, 236] width 40 height 10
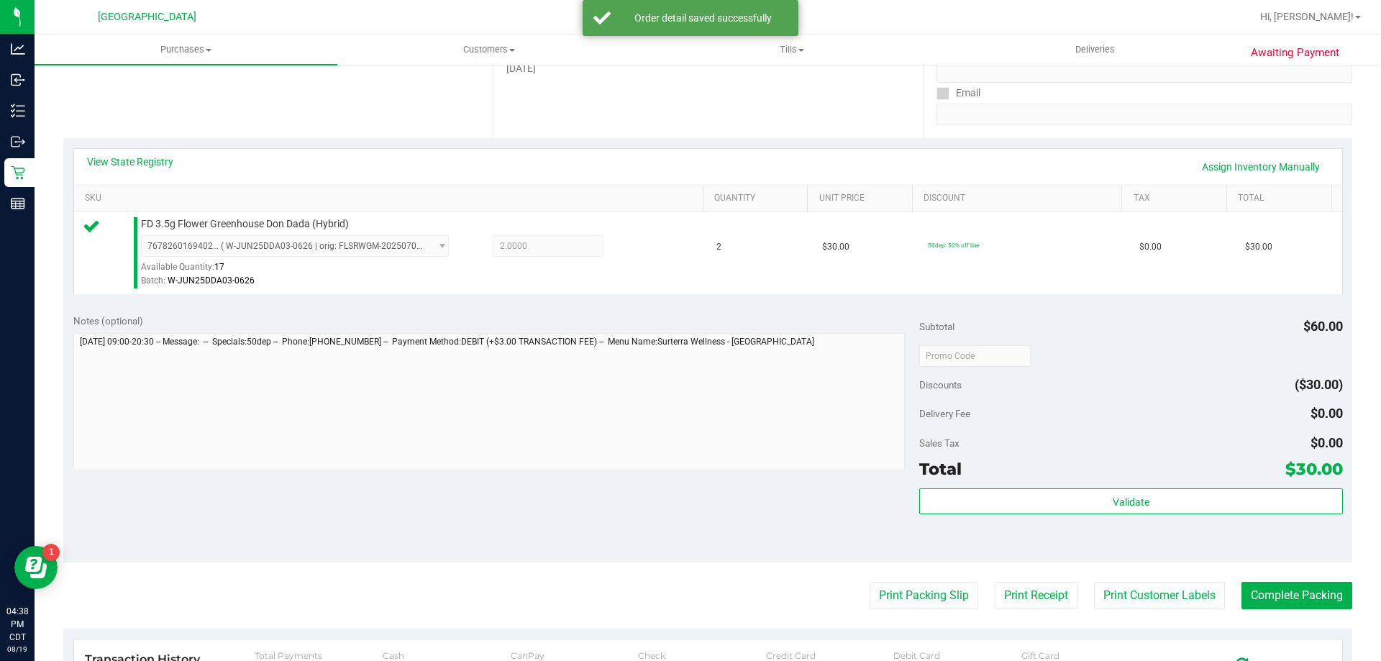
scroll to position [288, 0]
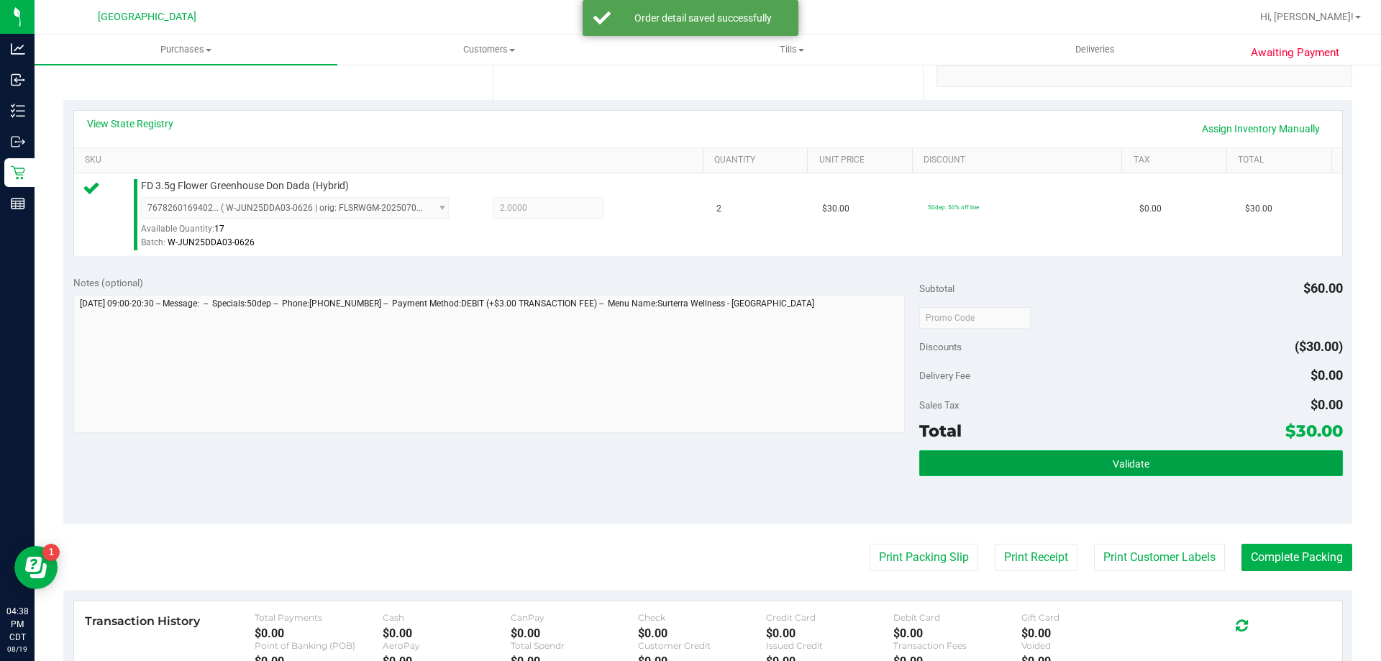
click at [1092, 473] on button "Validate" at bounding box center [1131, 463] width 423 height 26
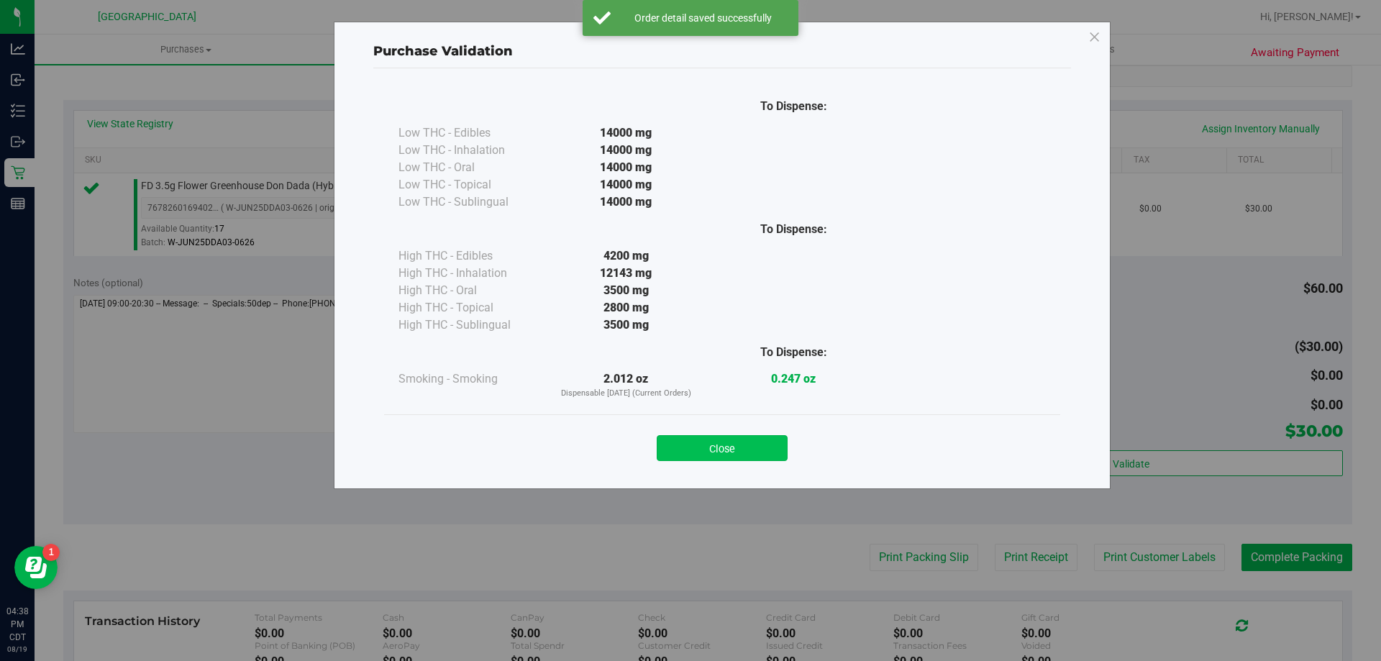
click at [783, 452] on button "Close" at bounding box center [722, 448] width 131 height 26
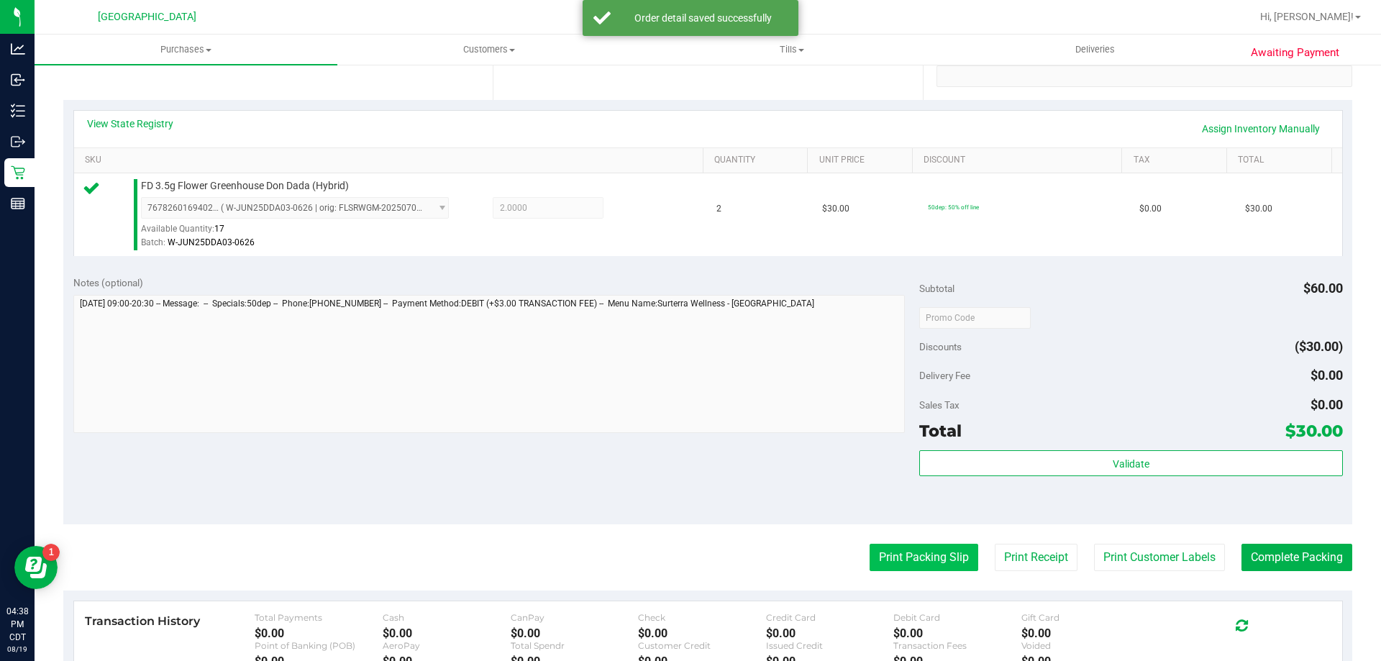
click at [913, 555] on button "Print Packing Slip" at bounding box center [924, 557] width 109 height 27
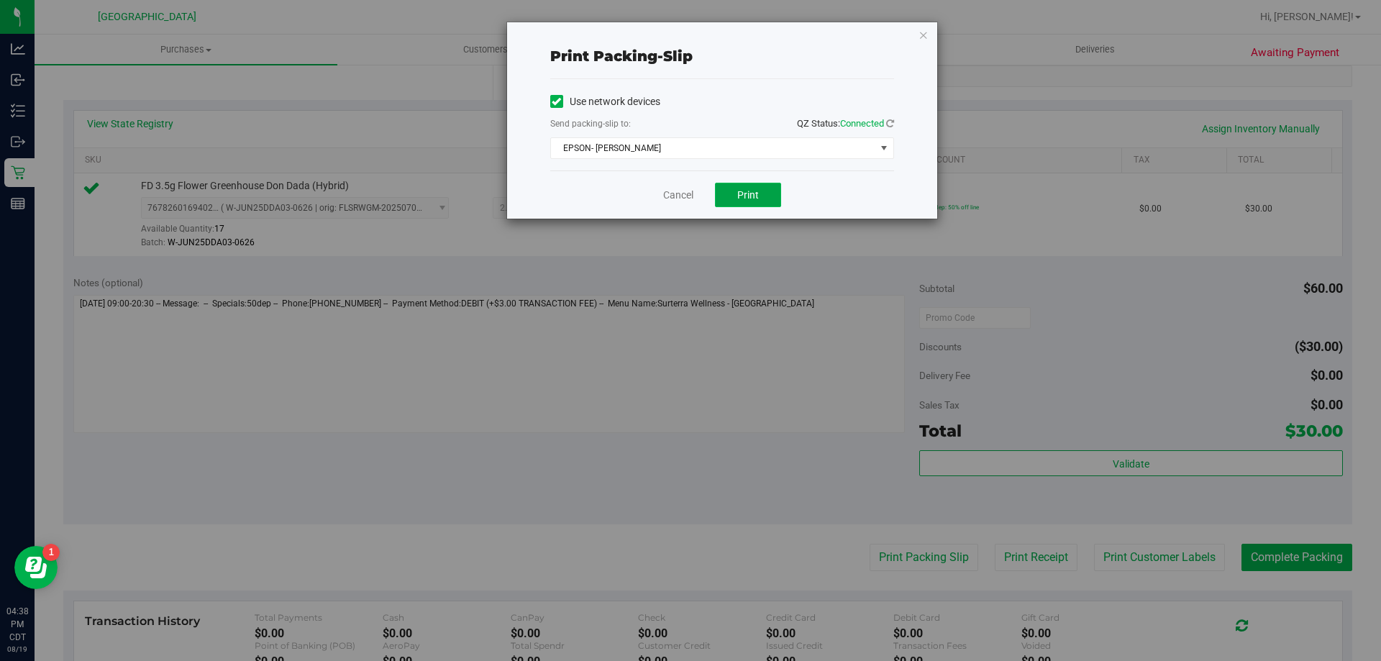
click at [750, 199] on span "Print" at bounding box center [749, 195] width 22 height 12
click at [670, 202] on link "Cancel" at bounding box center [678, 195] width 30 height 15
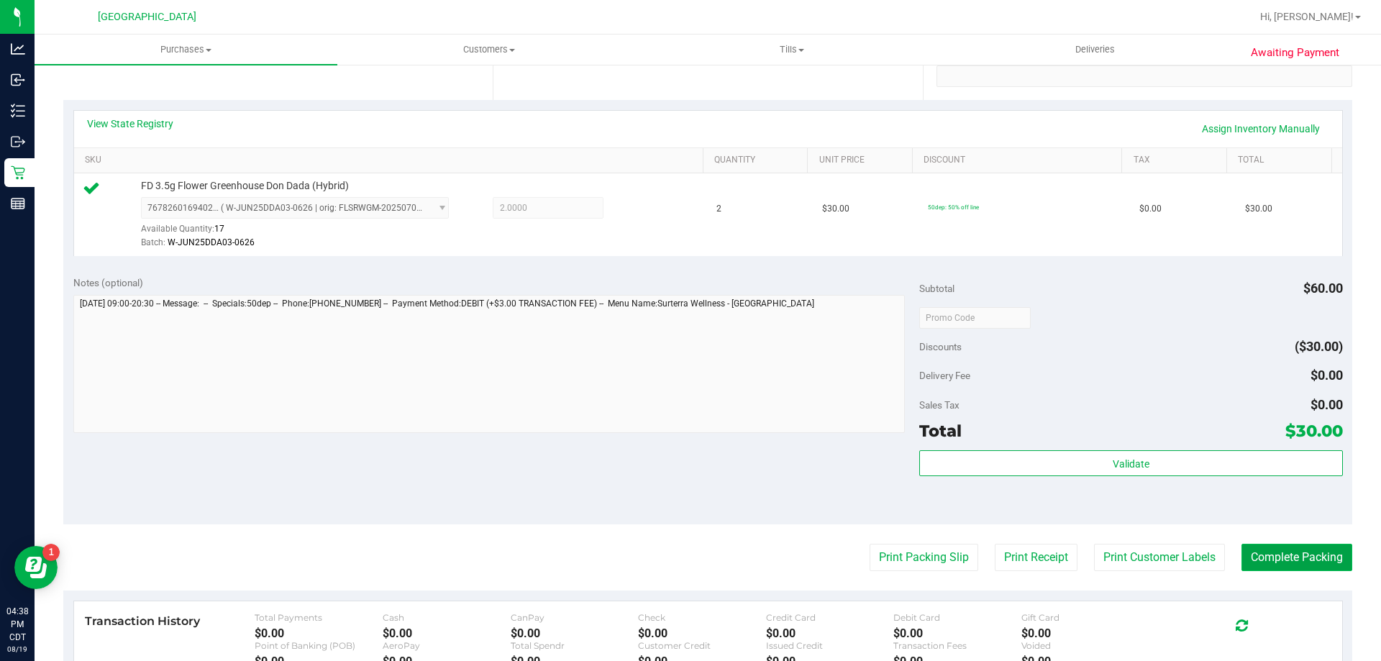
click at [1291, 559] on button "Complete Packing" at bounding box center [1297, 557] width 111 height 27
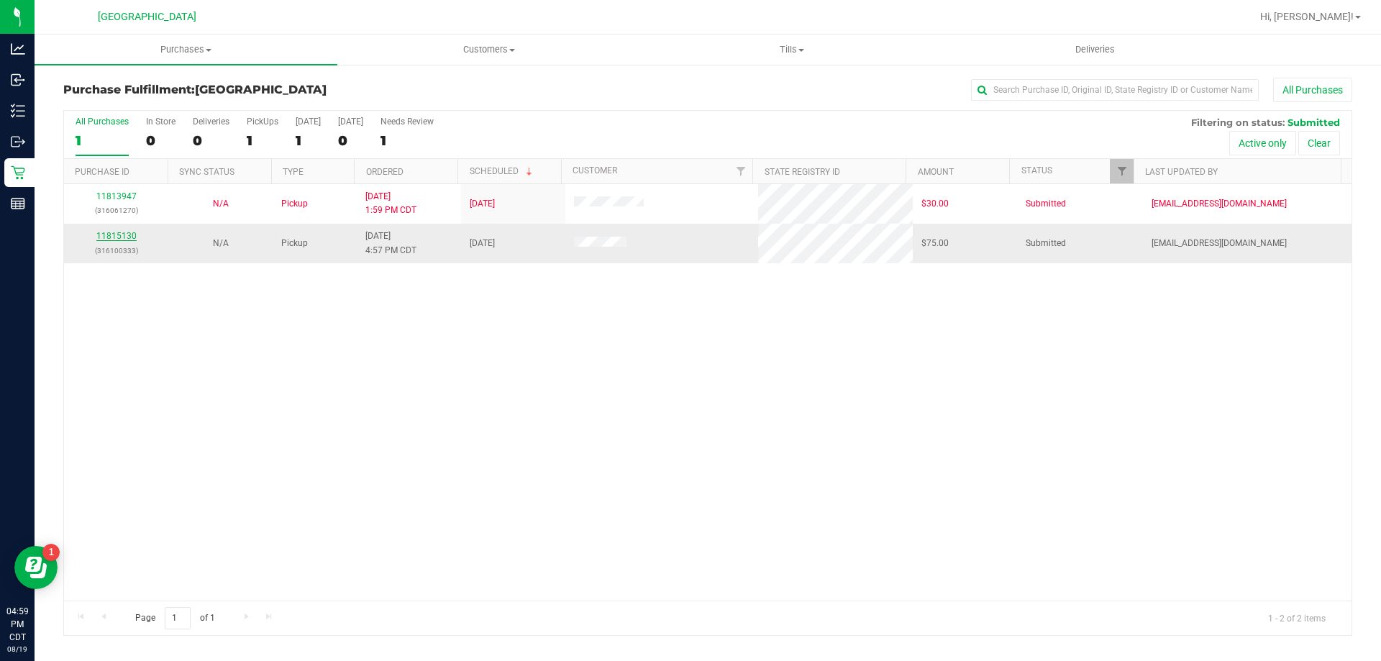
click at [112, 235] on link "11815130" at bounding box center [116, 236] width 40 height 10
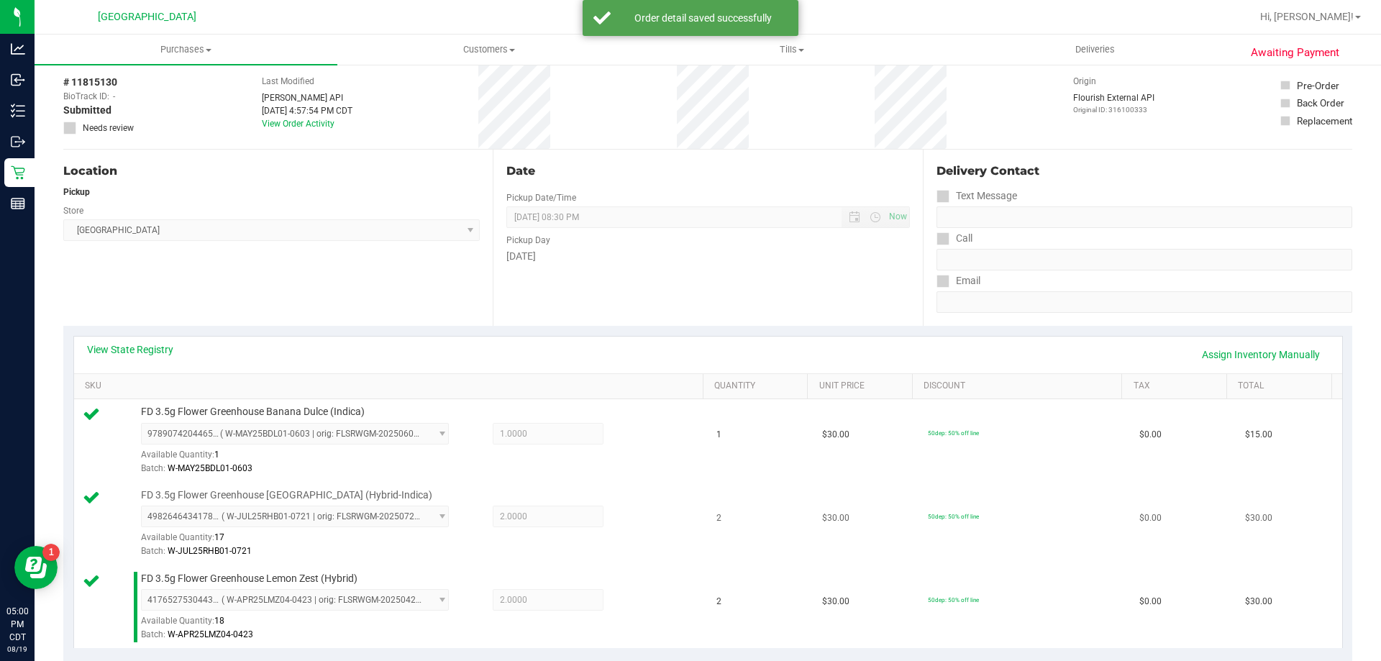
scroll to position [288, 0]
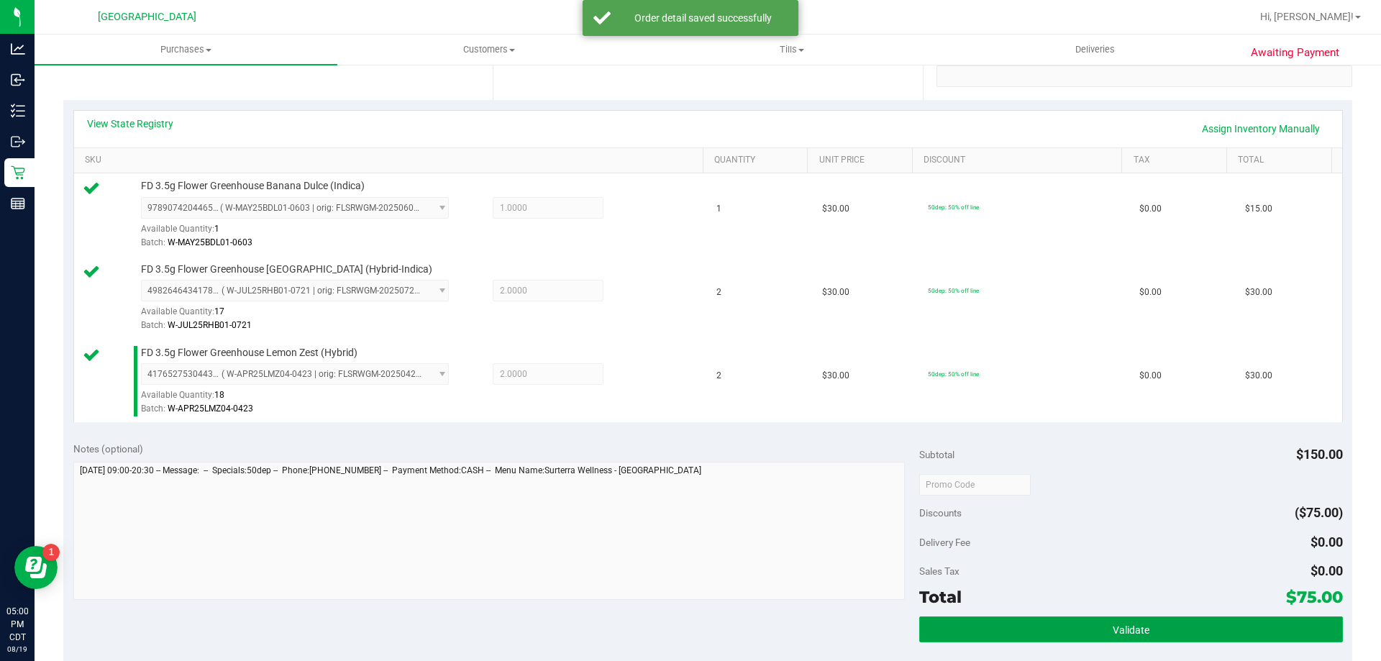
click at [1183, 630] on button "Validate" at bounding box center [1131, 630] width 423 height 26
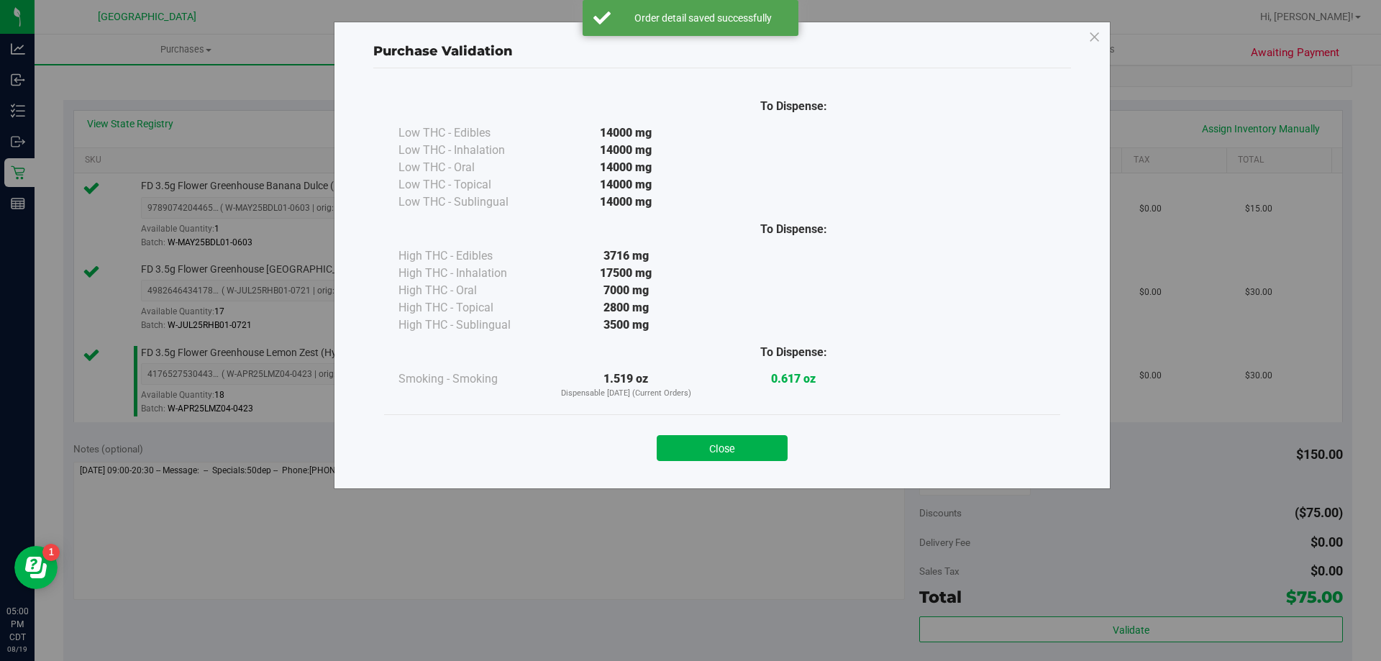
click at [718, 438] on button "Close" at bounding box center [722, 448] width 131 height 26
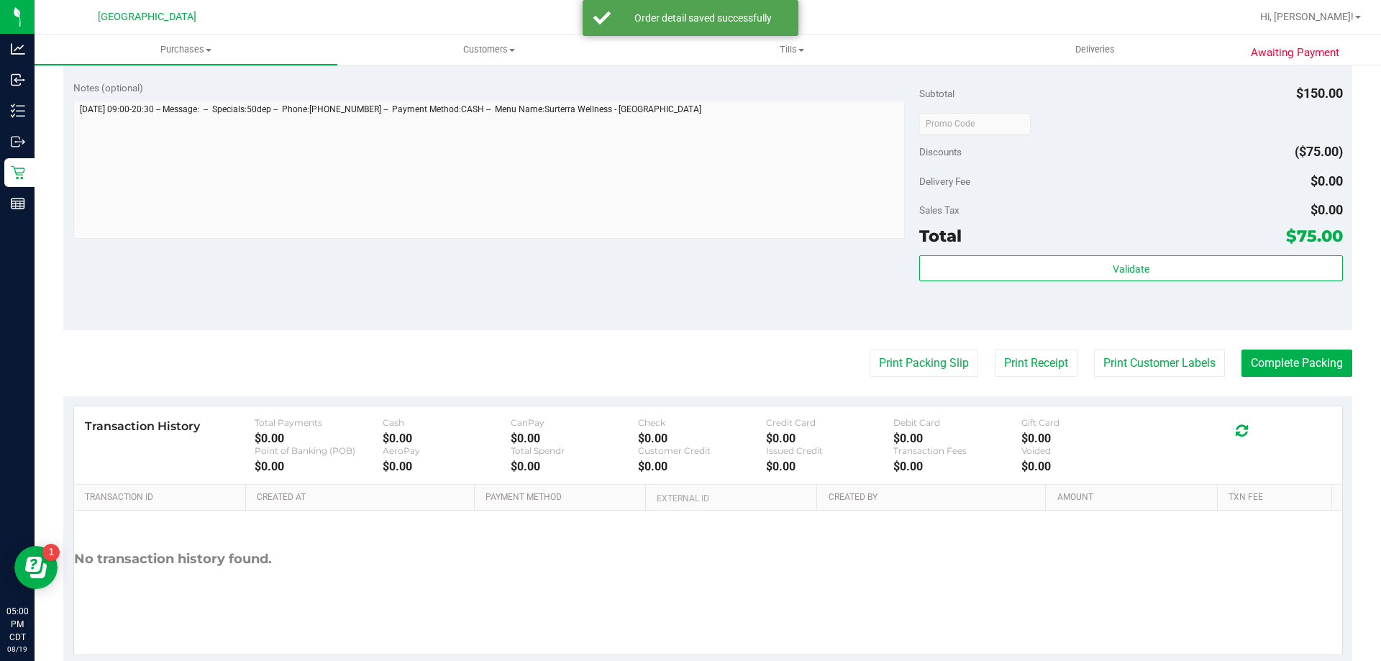
scroll to position [682, 0]
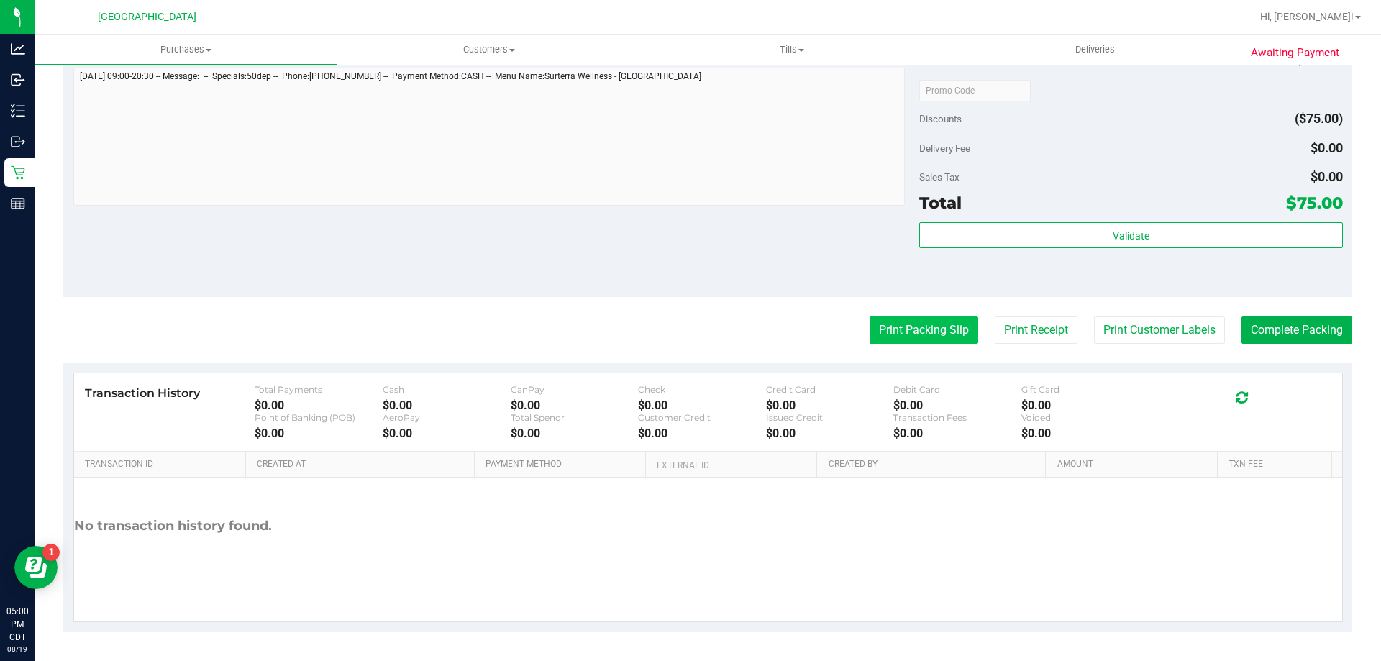
click at [886, 328] on button "Print Packing Slip" at bounding box center [924, 330] width 109 height 27
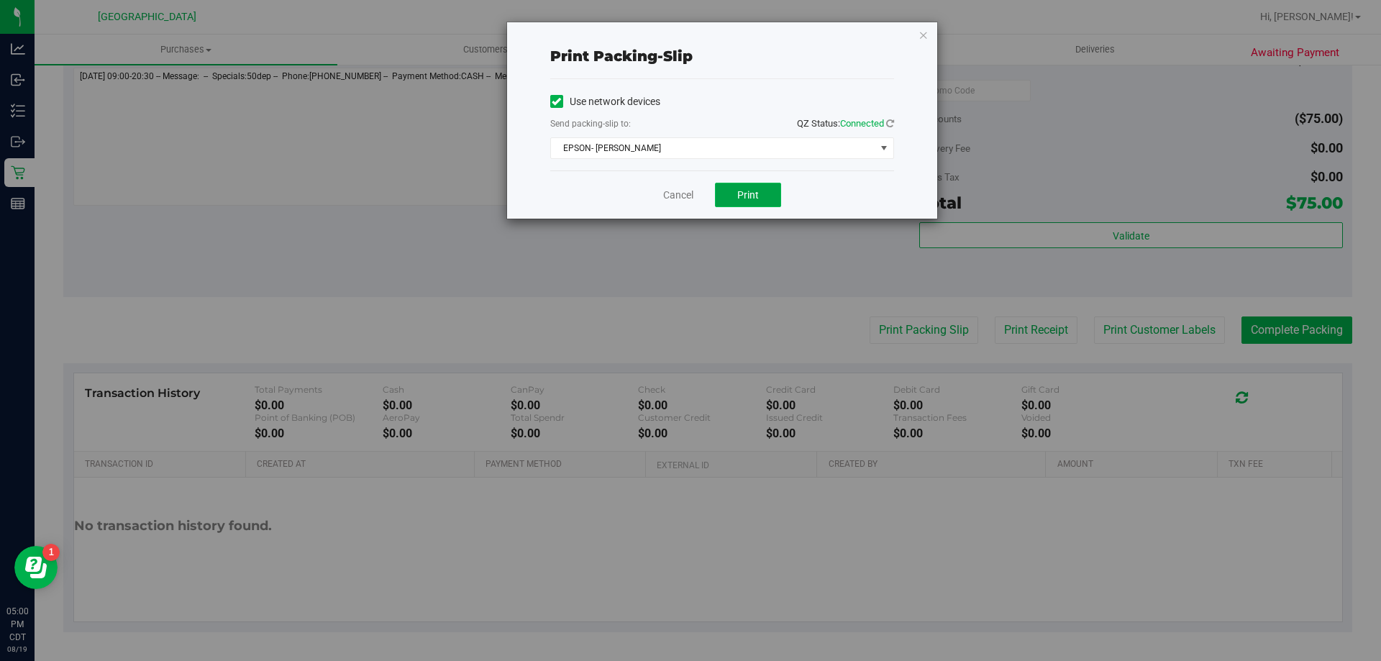
click at [732, 199] on button "Print" at bounding box center [748, 195] width 66 height 24
click at [678, 196] on link "Cancel" at bounding box center [678, 195] width 30 height 15
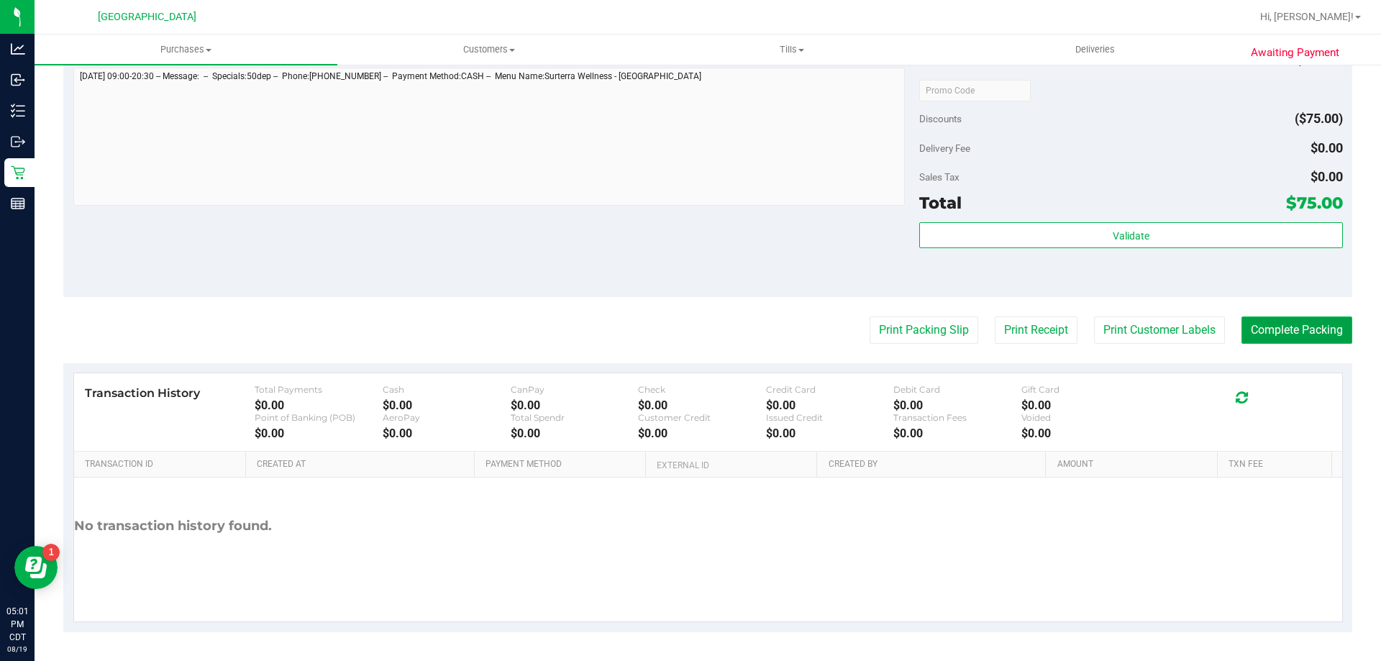
click at [1281, 329] on button "Complete Packing" at bounding box center [1297, 330] width 111 height 27
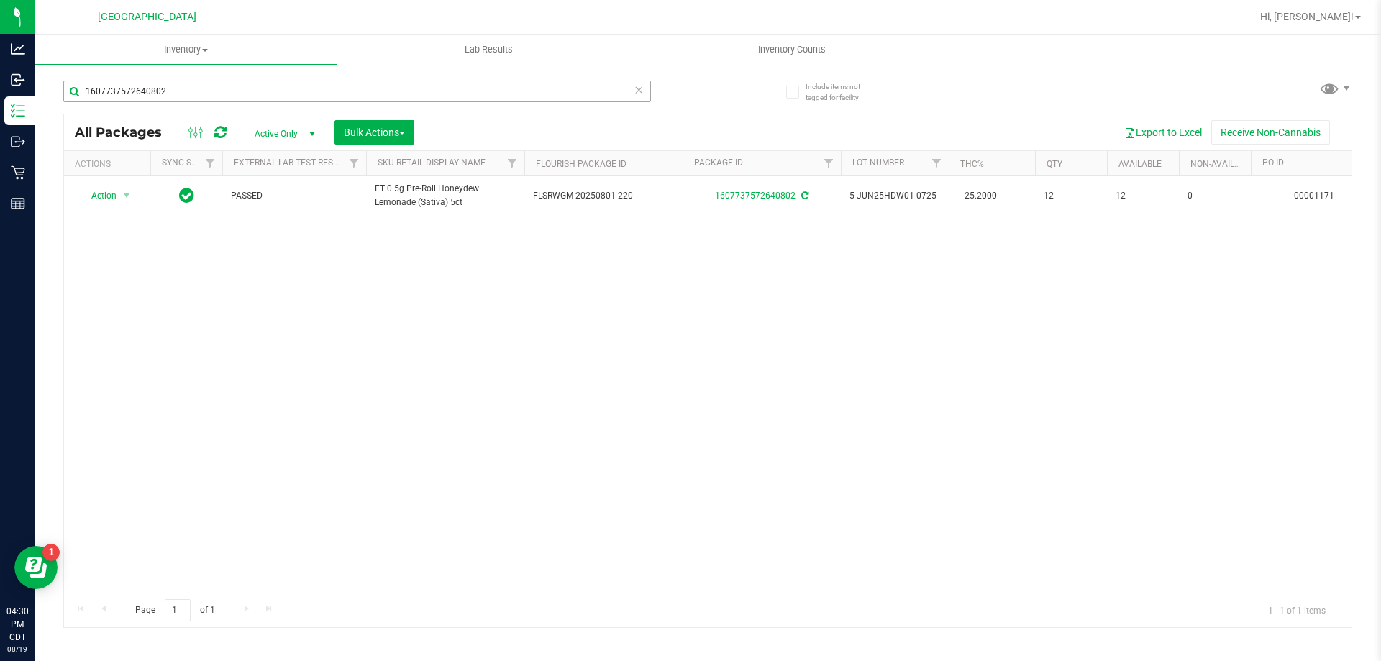
drag, startPoint x: 211, startPoint y: 69, endPoint x: 176, endPoint y: 85, distance: 38.6
click at [176, 85] on div "1607737572640802" at bounding box center [385, 91] width 645 height 46
drag, startPoint x: 171, startPoint y: 96, endPoint x: 87, endPoint y: 99, distance: 84.2
click at [87, 99] on input "1607737572640802" at bounding box center [357, 92] width 588 height 22
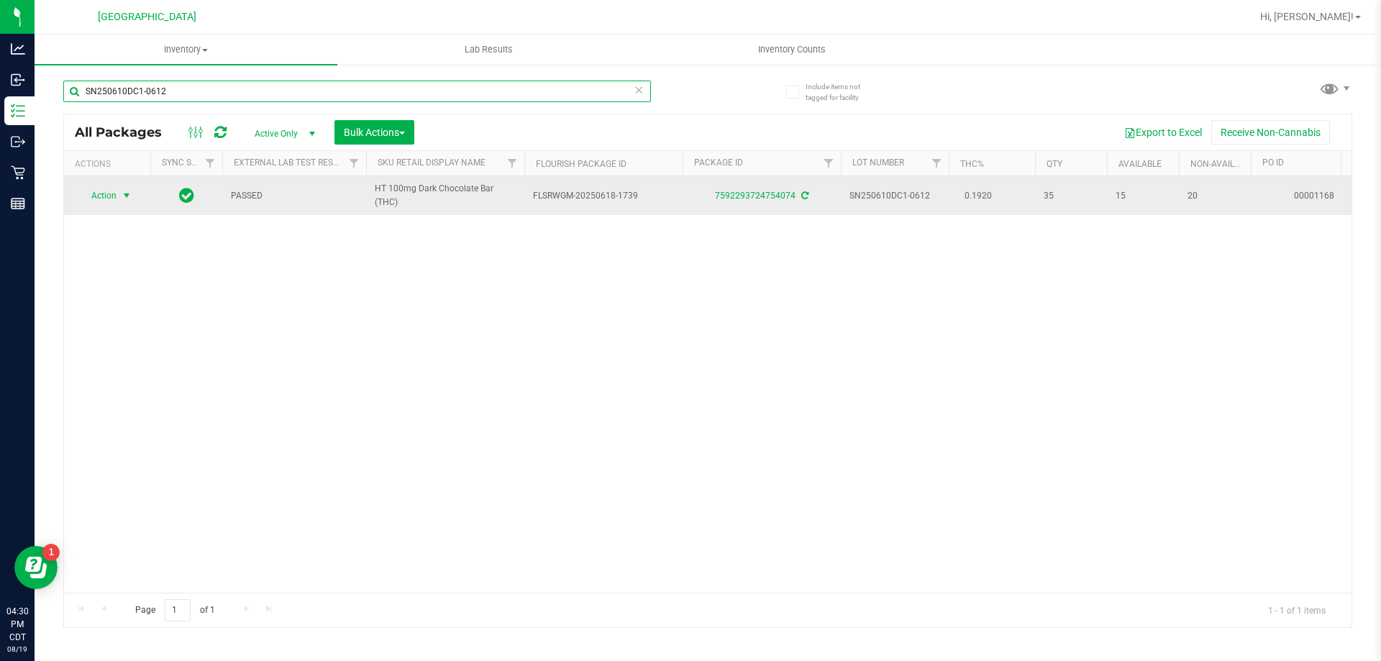
type input "SN250610DC1-0612"
click at [124, 190] on span "select" at bounding box center [127, 196] width 12 height 12
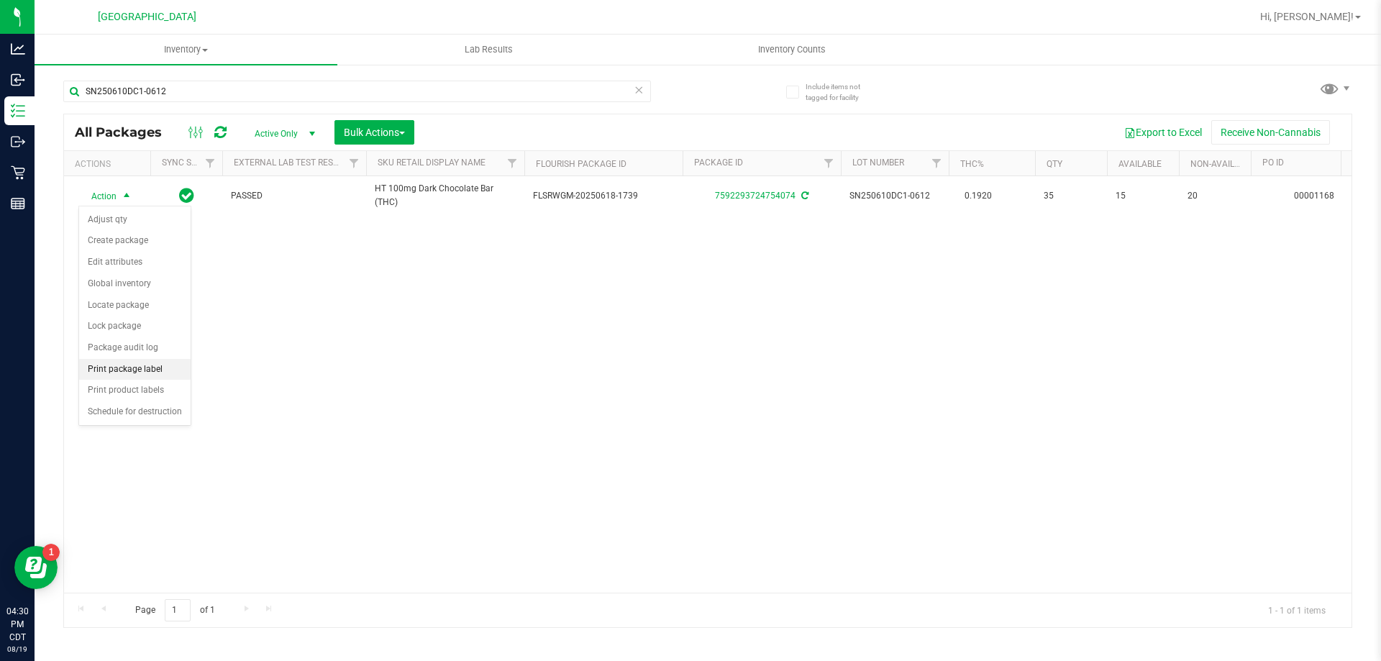
click at [104, 365] on li "Print package label" at bounding box center [135, 370] width 112 height 22
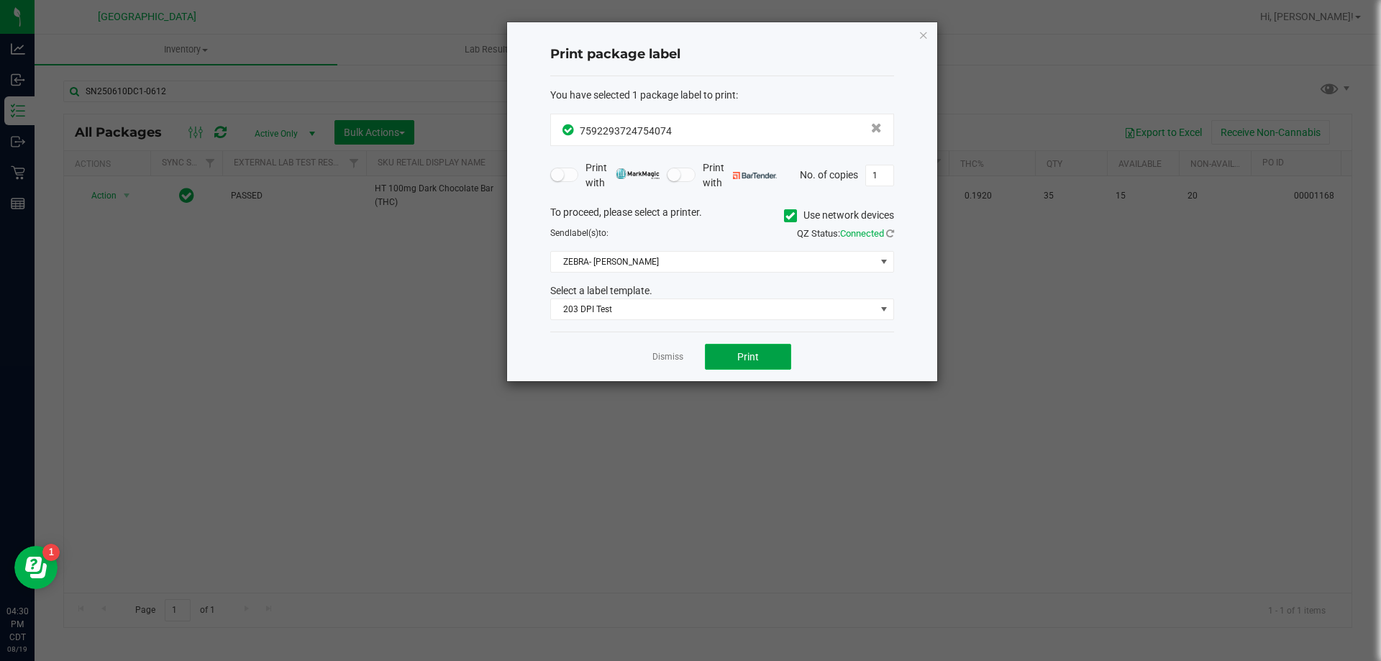
click at [754, 360] on span "Print" at bounding box center [749, 357] width 22 height 12
click at [676, 353] on link "Dismiss" at bounding box center [668, 357] width 31 height 12
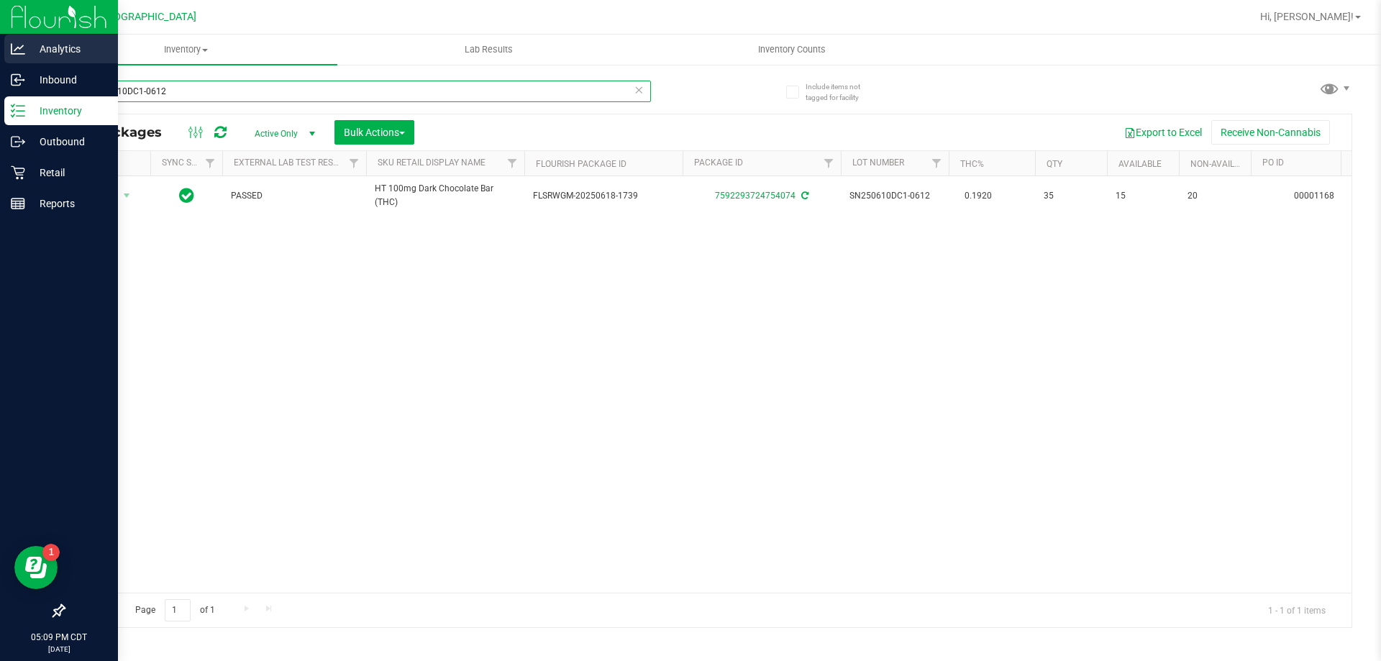
drag, startPoint x: 332, startPoint y: 90, endPoint x: 6, endPoint y: 42, distance: 329.5
click at [6, 42] on div "Analytics Inbound Inventory Outbound Retail Reports 05:09 PM CDT 08/19/2025 08/…" at bounding box center [690, 330] width 1381 height 661
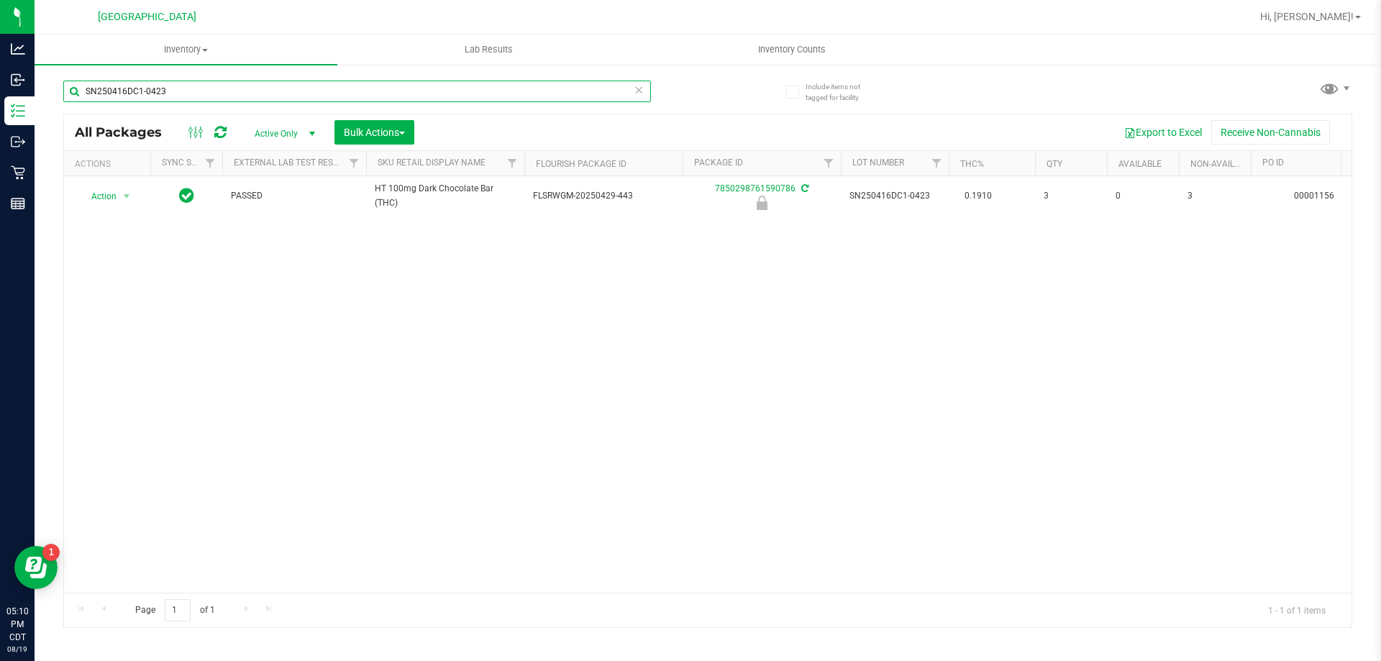
type input "SN250416DC1-0423"
drag, startPoint x: 173, startPoint y: 89, endPoint x: 57, endPoint y: 90, distance: 116.6
click at [57, 90] on div "Include items not tagged for facility SN250416DC1-0423 All Packages Active Only…" at bounding box center [708, 282] width 1347 height 439
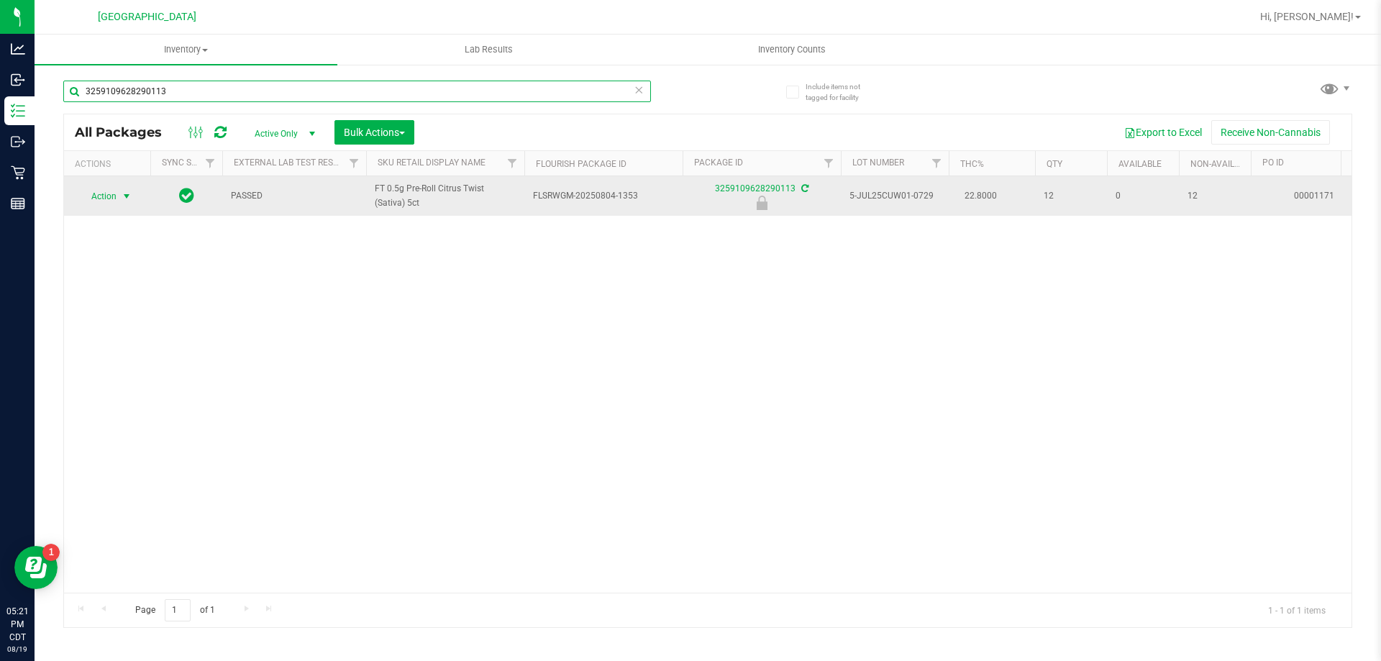
type input "3259109628290113"
click at [114, 187] on span "Action" at bounding box center [97, 196] width 39 height 20
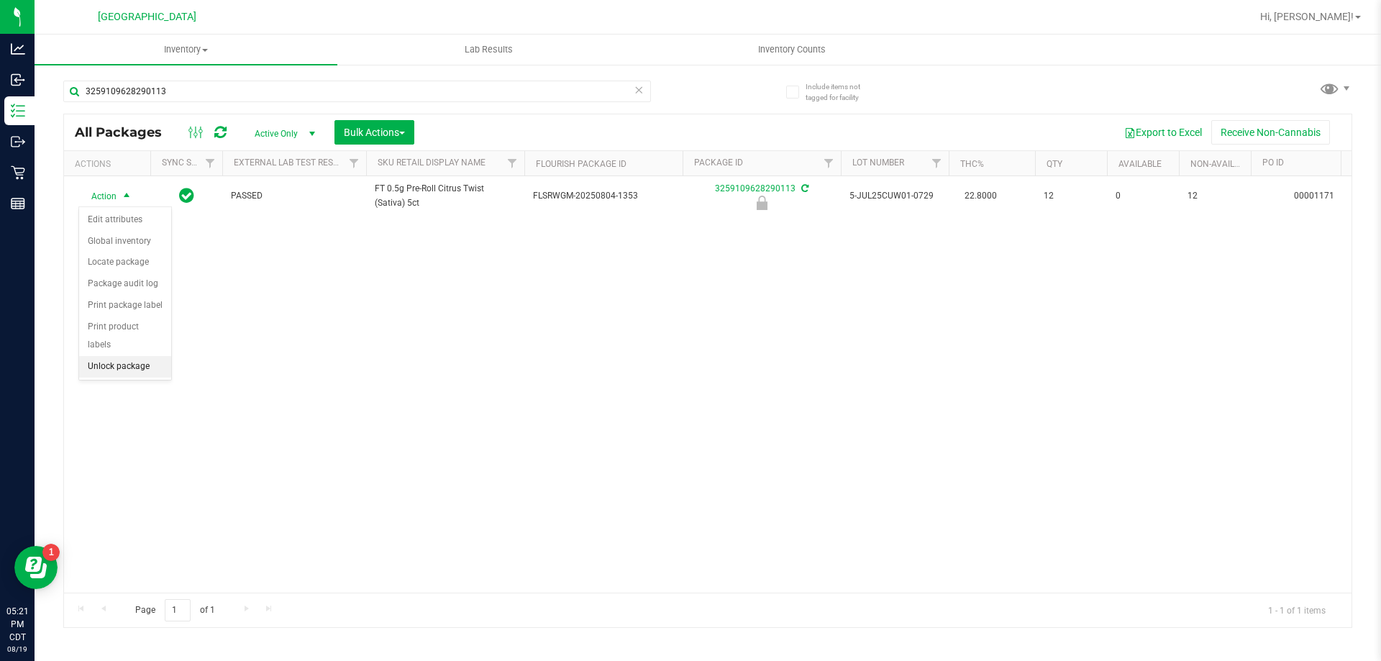
click at [124, 356] on li "Unlock package" at bounding box center [125, 367] width 92 height 22
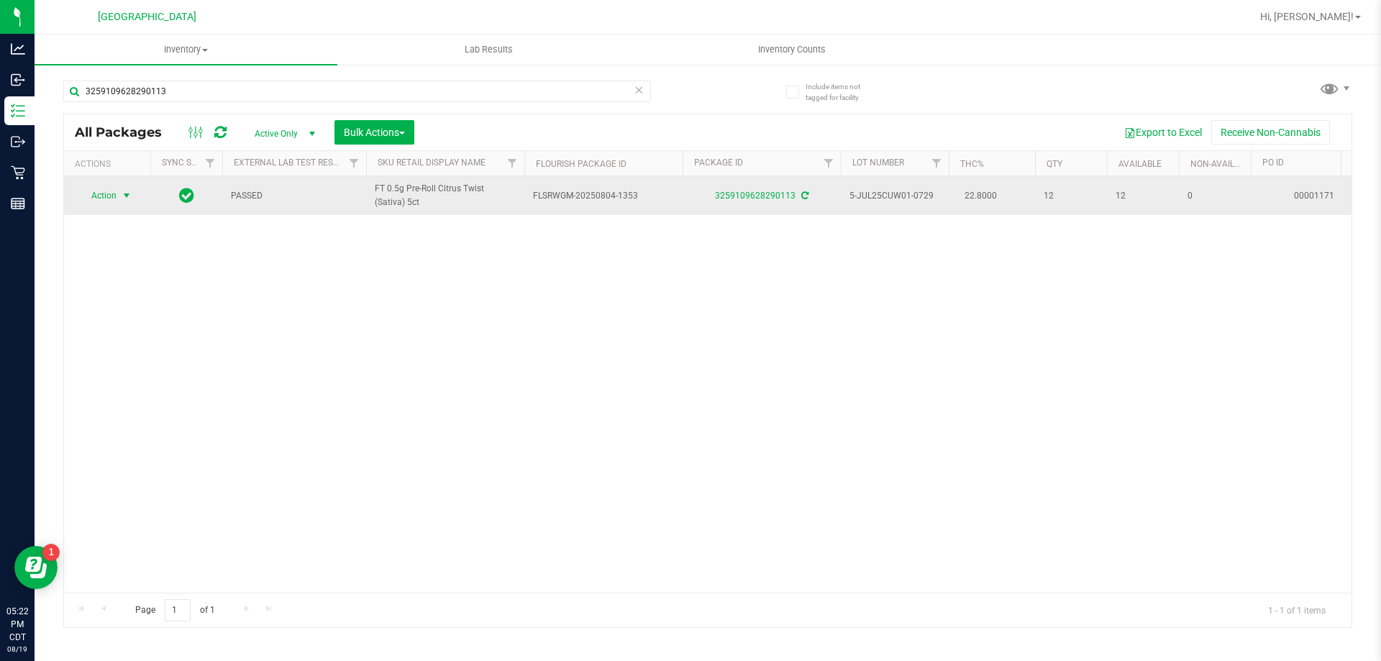
click at [123, 195] on span "select" at bounding box center [127, 196] width 12 height 12
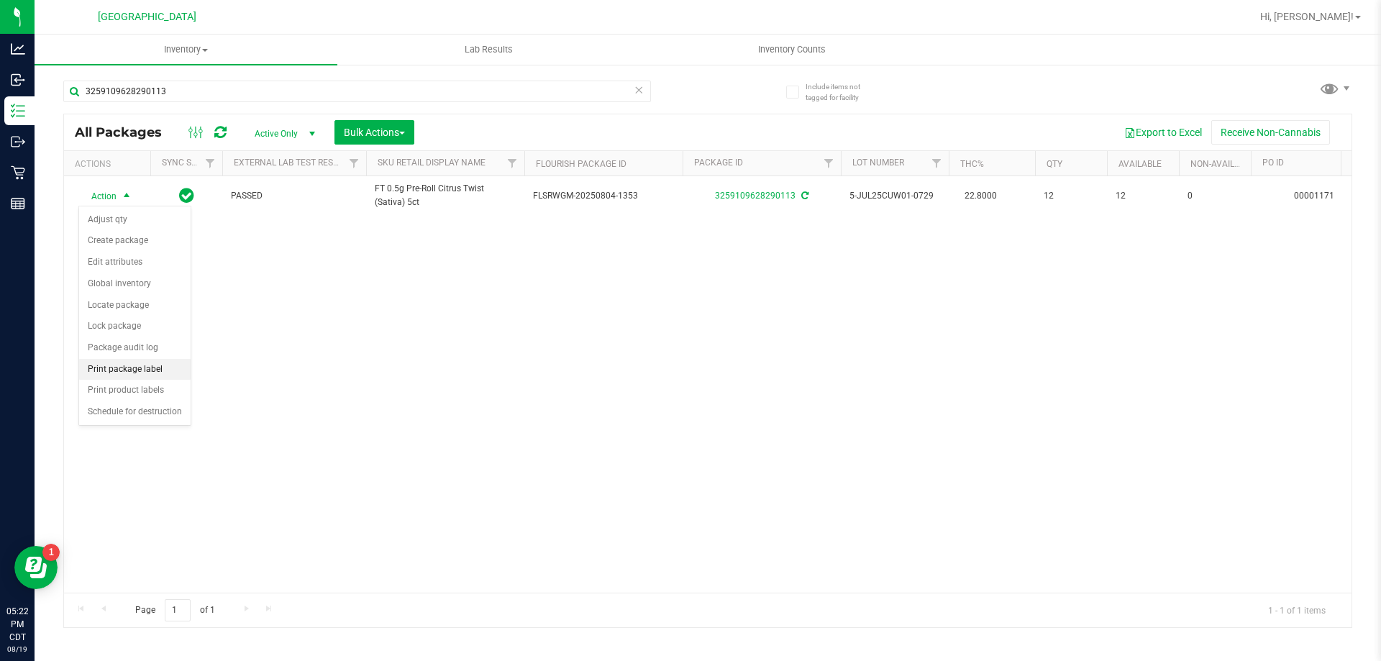
click at [148, 366] on li "Print package label" at bounding box center [135, 370] width 112 height 22
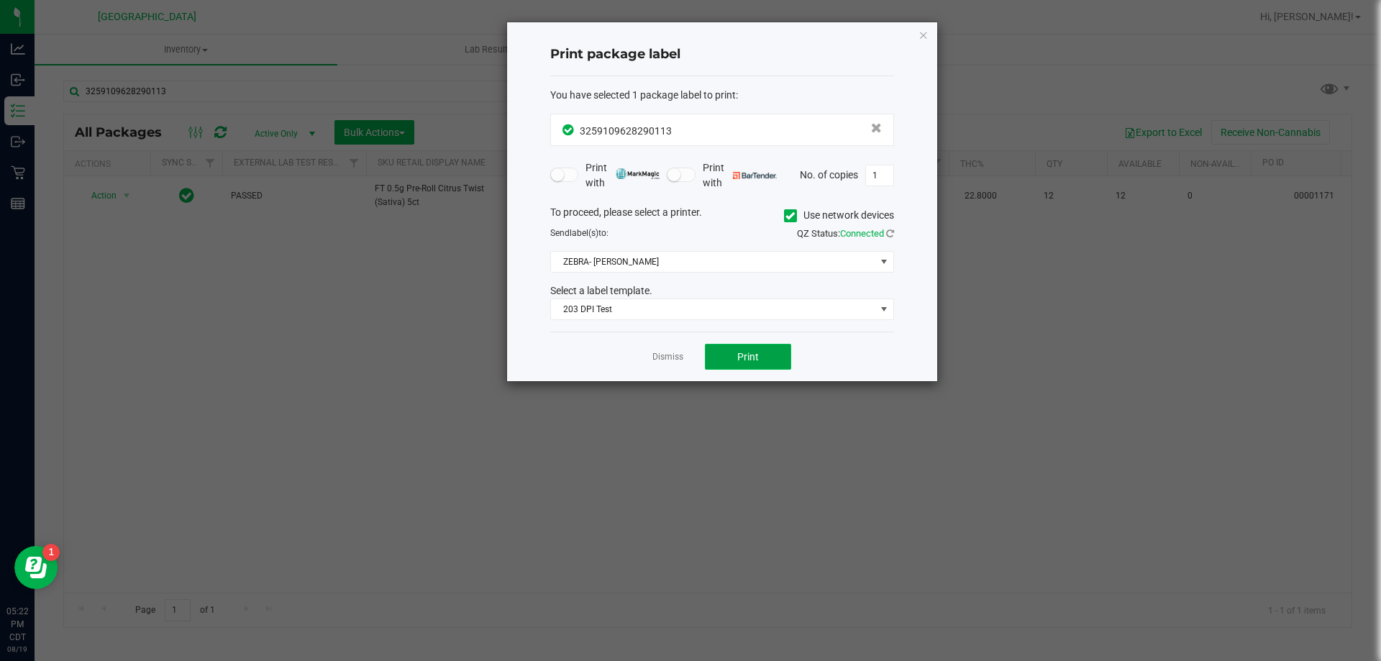
click at [769, 358] on button "Print" at bounding box center [748, 357] width 86 height 26
click at [661, 362] on link "Dismiss" at bounding box center [668, 357] width 31 height 12
